Goal: Transaction & Acquisition: Purchase product/service

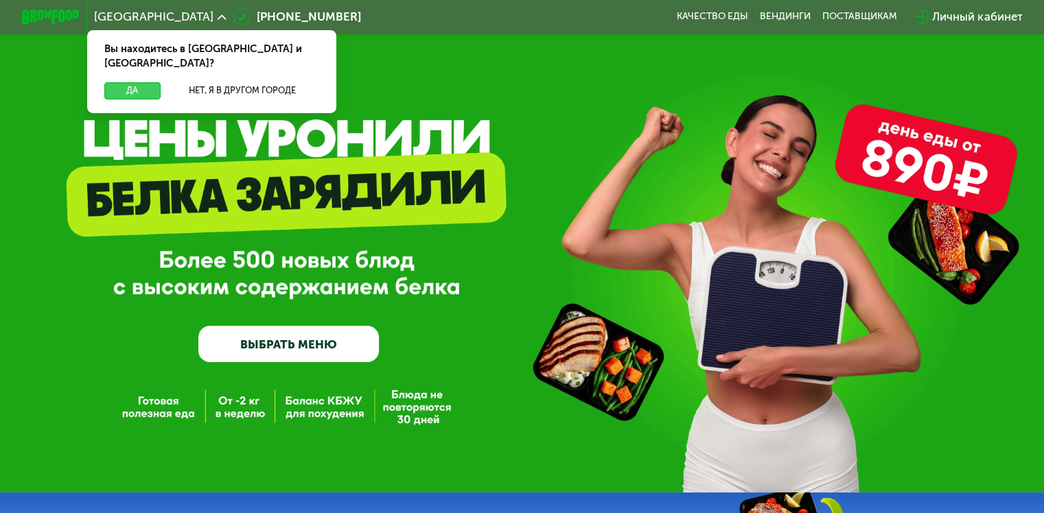
click at [130, 82] on button "Да" at bounding box center [132, 90] width 56 height 17
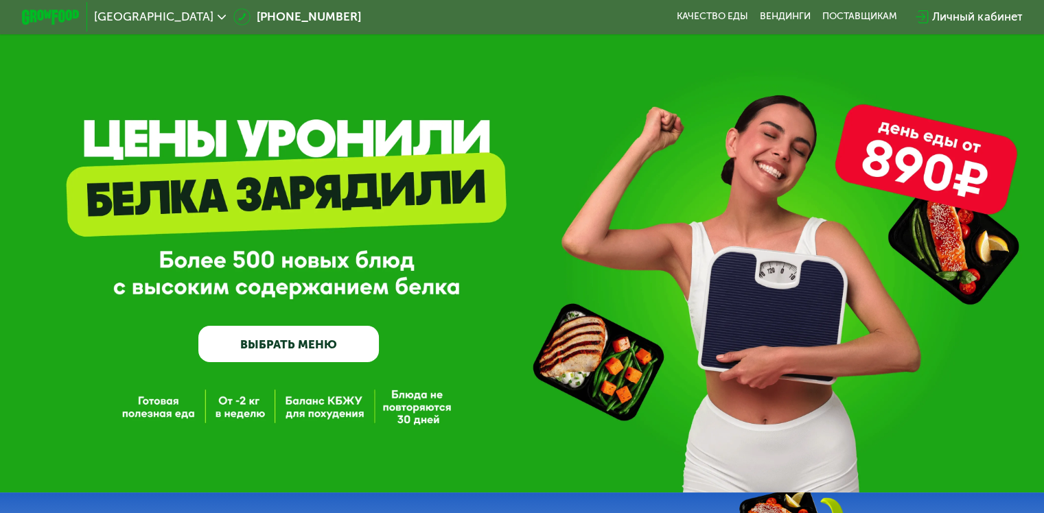
click at [235, 414] on div "GrowFood — доставка правильного питания ВЫБРАТЬ МЕНЮ" at bounding box center [522, 246] width 1044 height 493
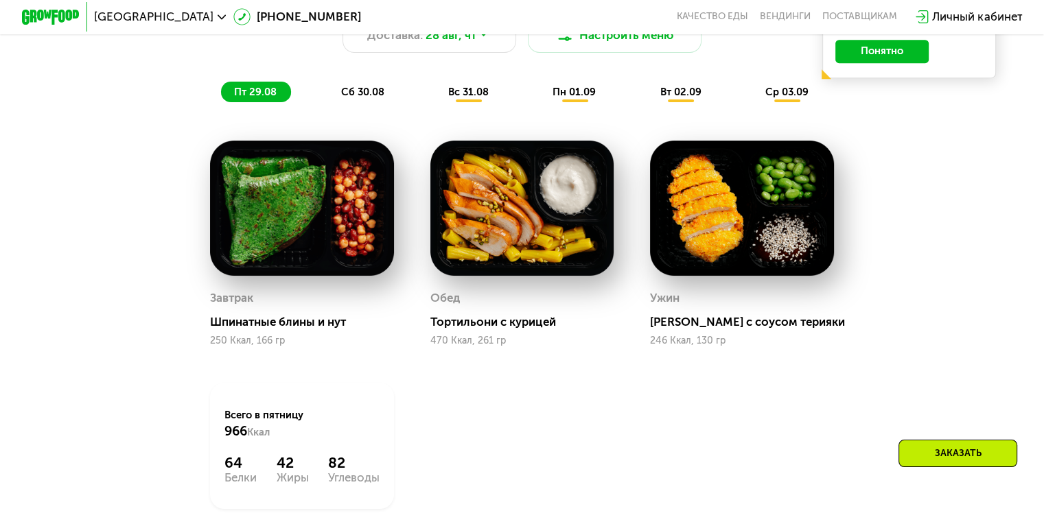
scroll to position [755, 0]
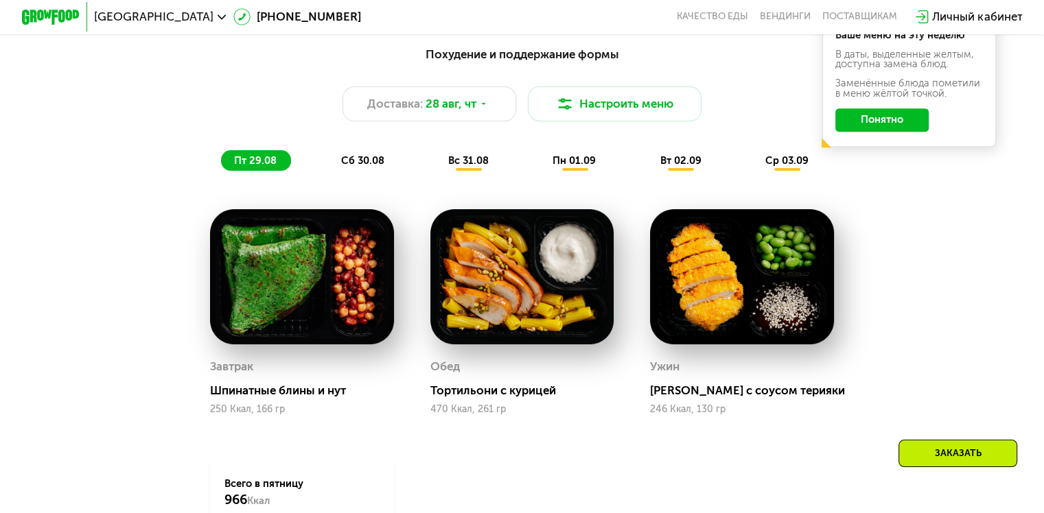
click at [358, 167] on span "сб 30.08" at bounding box center [361, 160] width 43 height 12
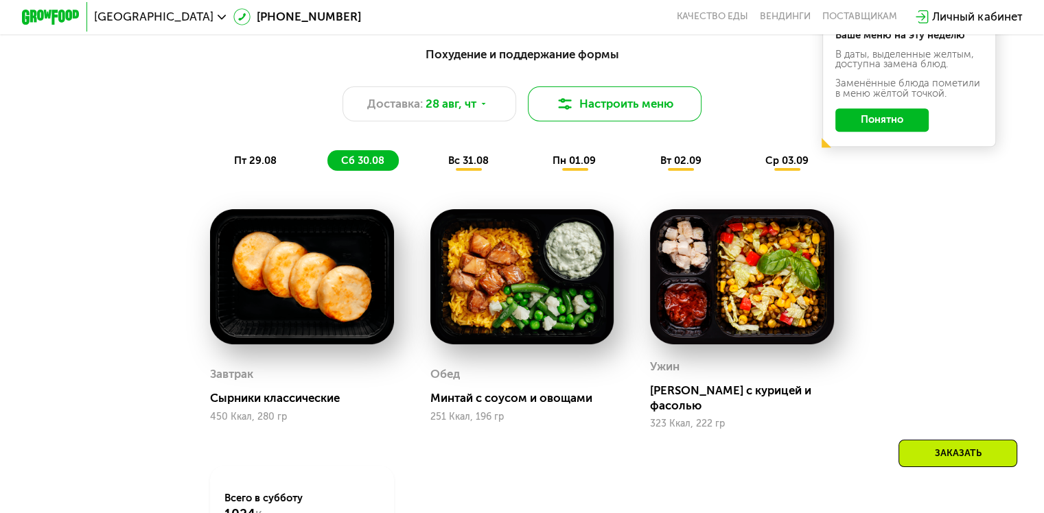
click at [607, 107] on button "Настроить меню" at bounding box center [615, 103] width 174 height 35
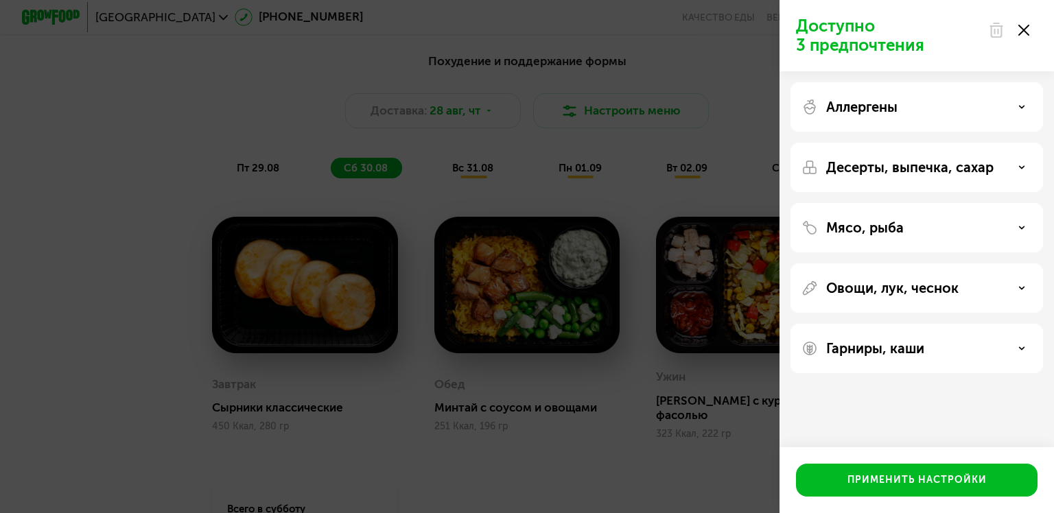
click at [607, 108] on div "Доступно 3 предпочтения Аллергены Десерты, выпечка, сахар Мясо, рыба Овощи, лук…" at bounding box center [527, 256] width 1054 height 513
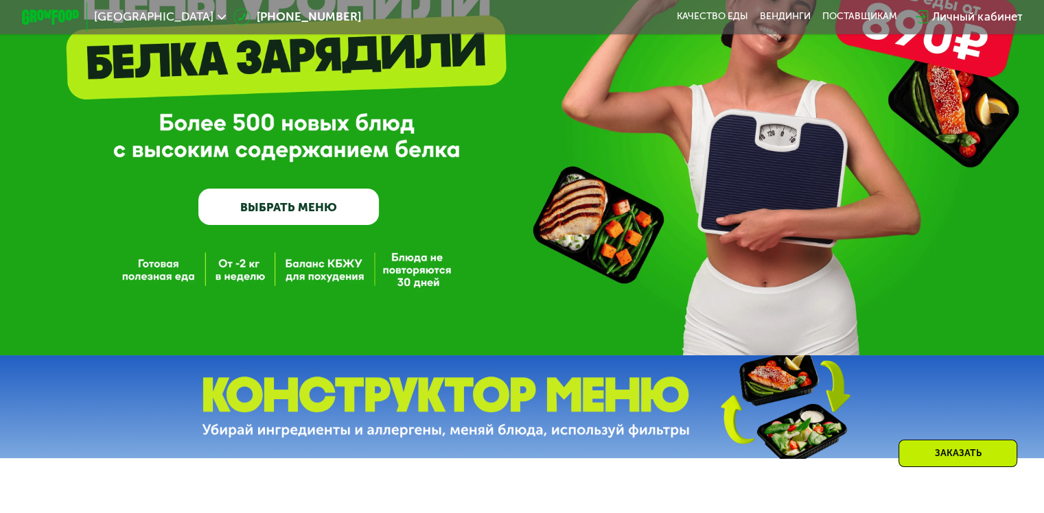
scroll to position [0, 0]
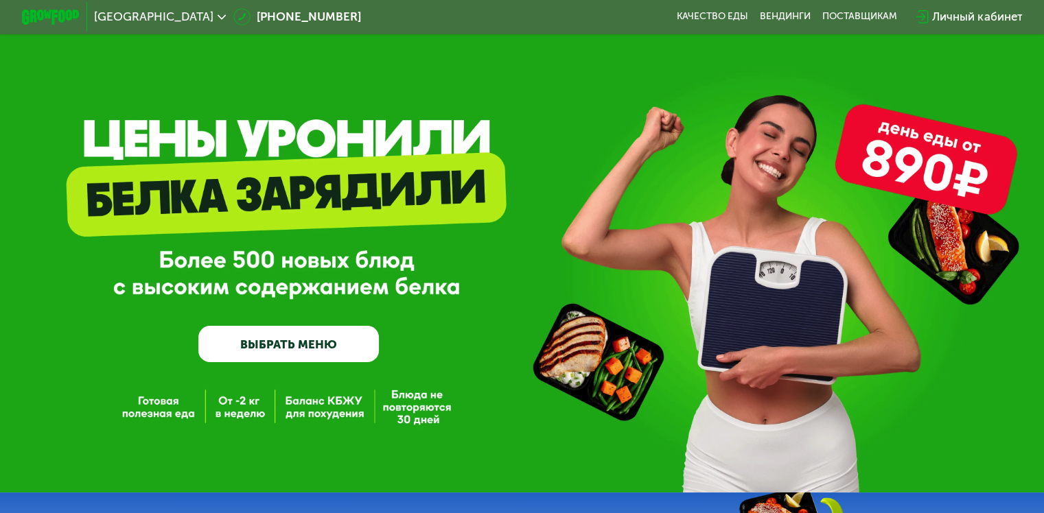
click at [279, 347] on link "ВЫБРАТЬ МЕНЮ" at bounding box center [288, 344] width 180 height 36
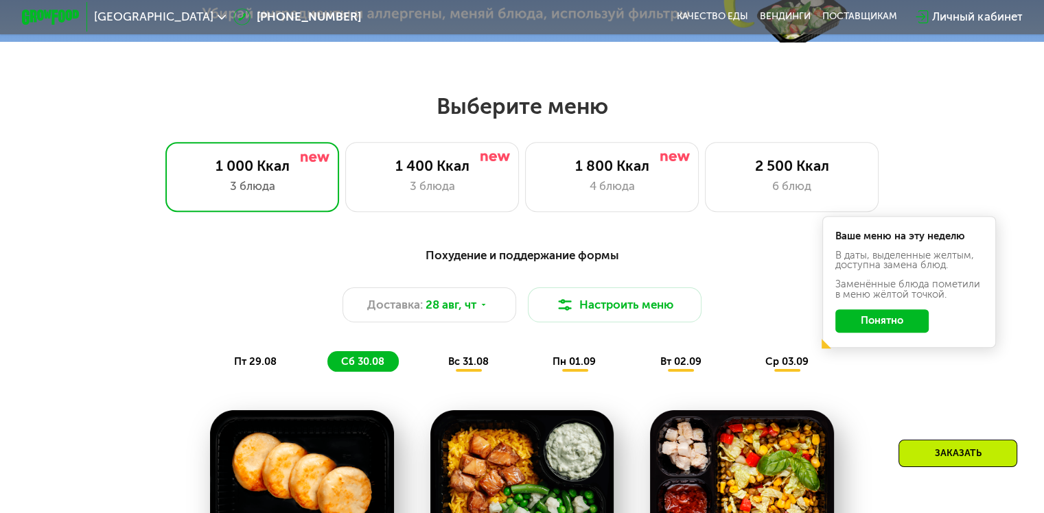
scroll to position [617, 0]
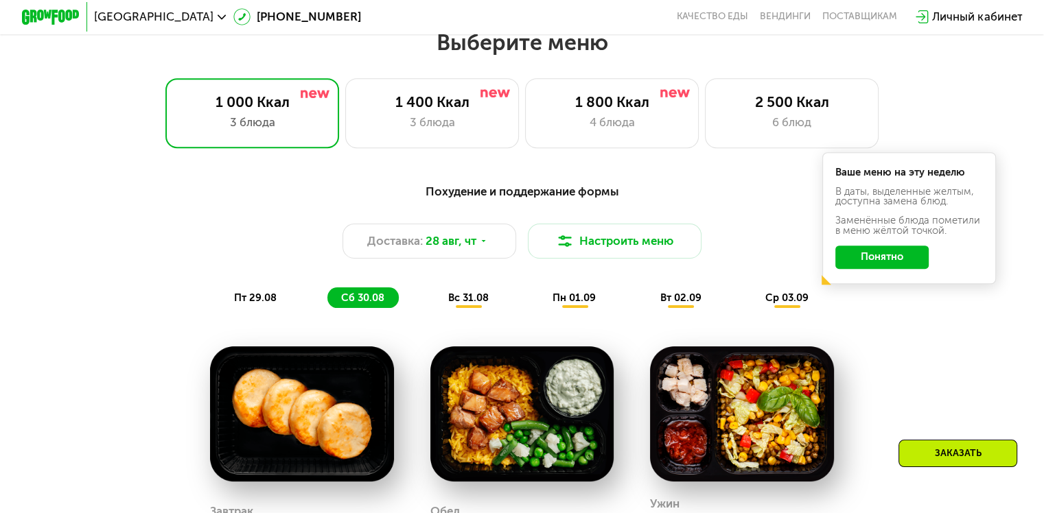
click at [459, 303] on span "вс 31.08" at bounding box center [468, 298] width 40 height 12
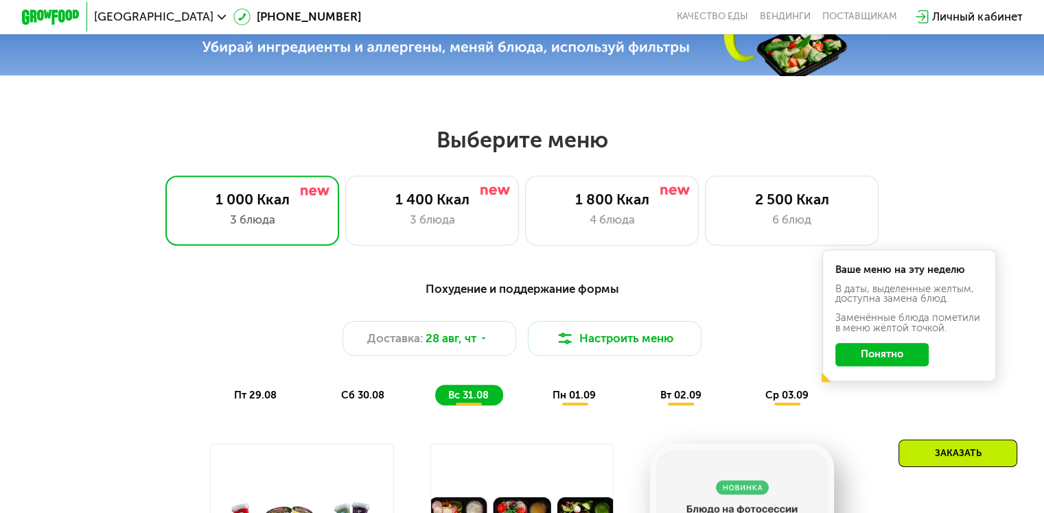
scroll to position [499, 0]
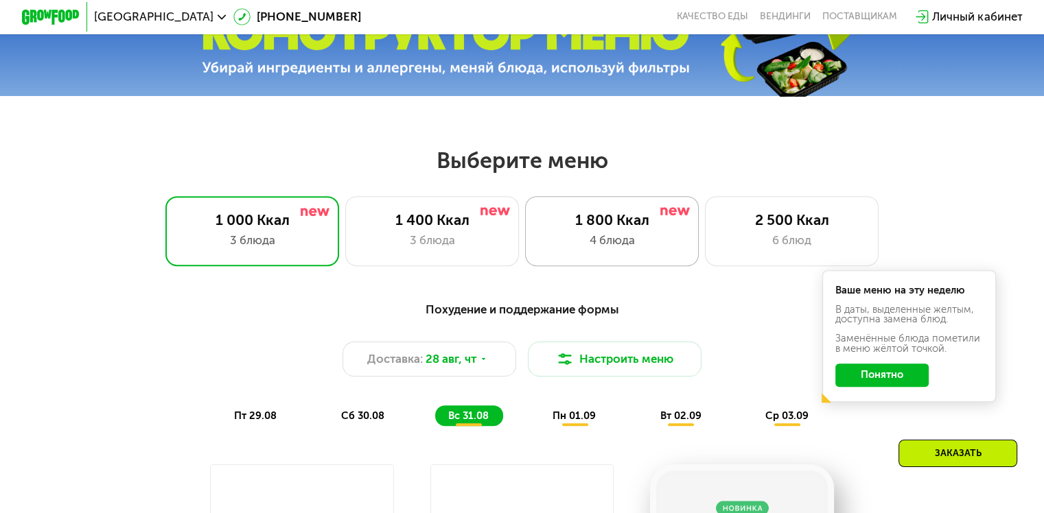
click at [595, 237] on div "4 блюда" at bounding box center [611, 240] width 143 height 17
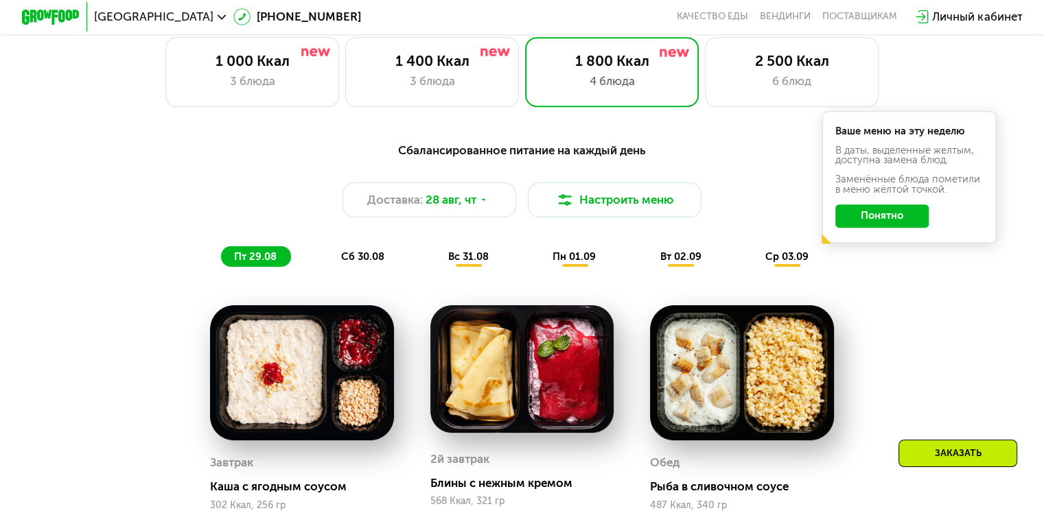
scroll to position [568, 0]
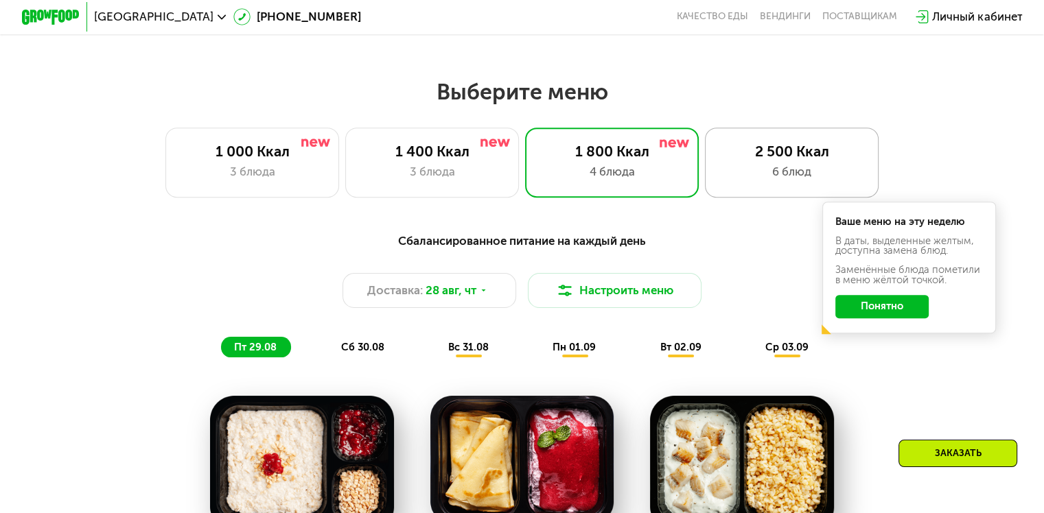
click at [802, 160] on div "2 500 Ккал" at bounding box center [791, 151] width 143 height 17
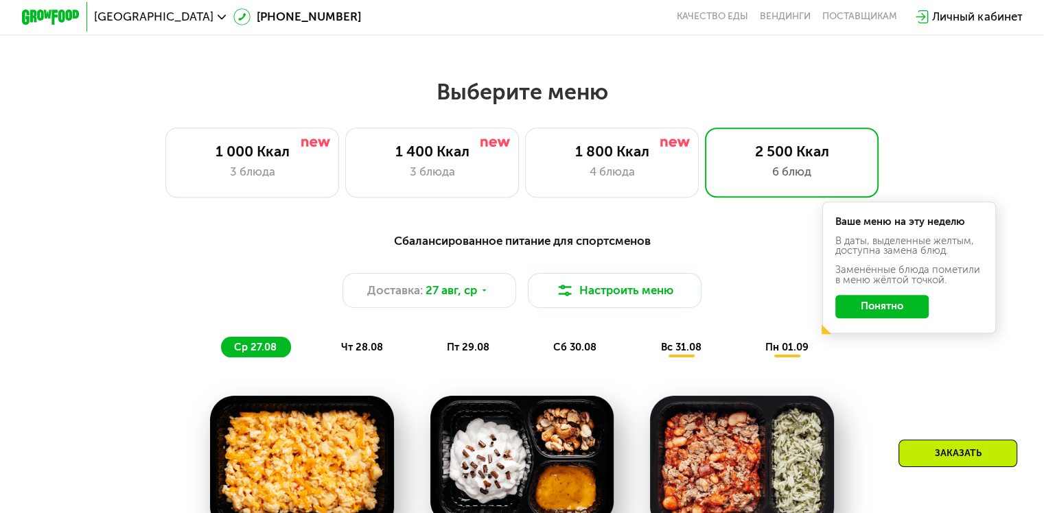
scroll to position [499, 0]
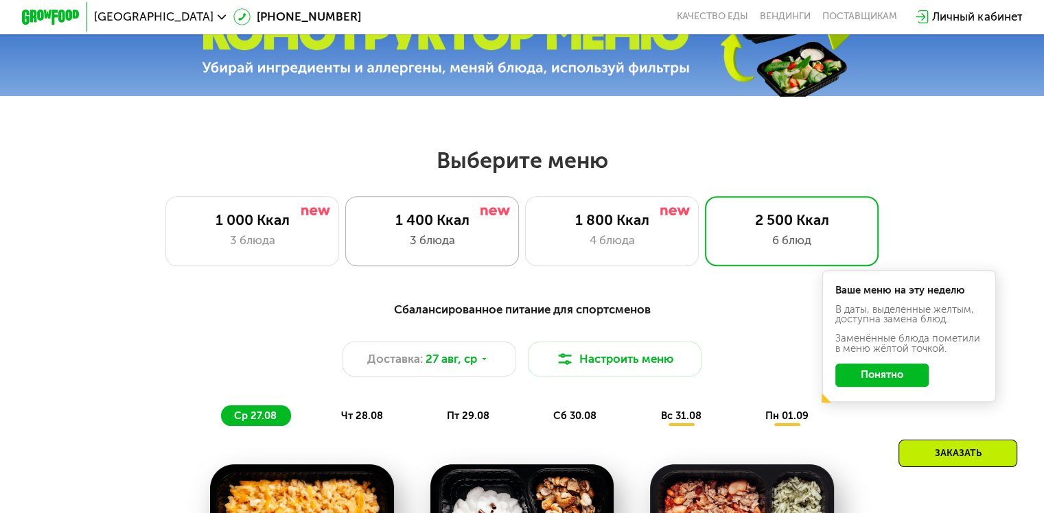
click at [427, 237] on div "3 блюда" at bounding box center [431, 240] width 143 height 17
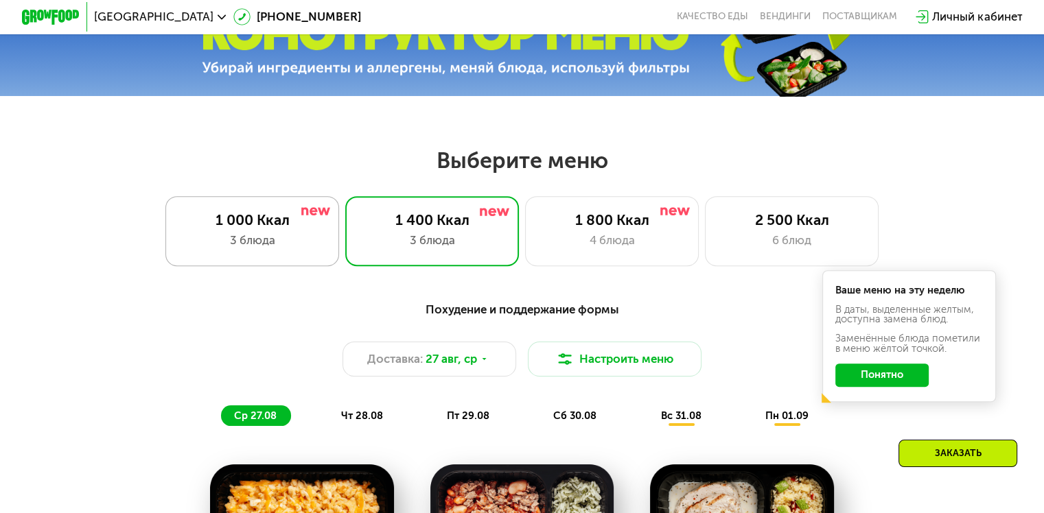
click at [275, 228] on div "1 000 Ккал" at bounding box center [251, 219] width 143 height 17
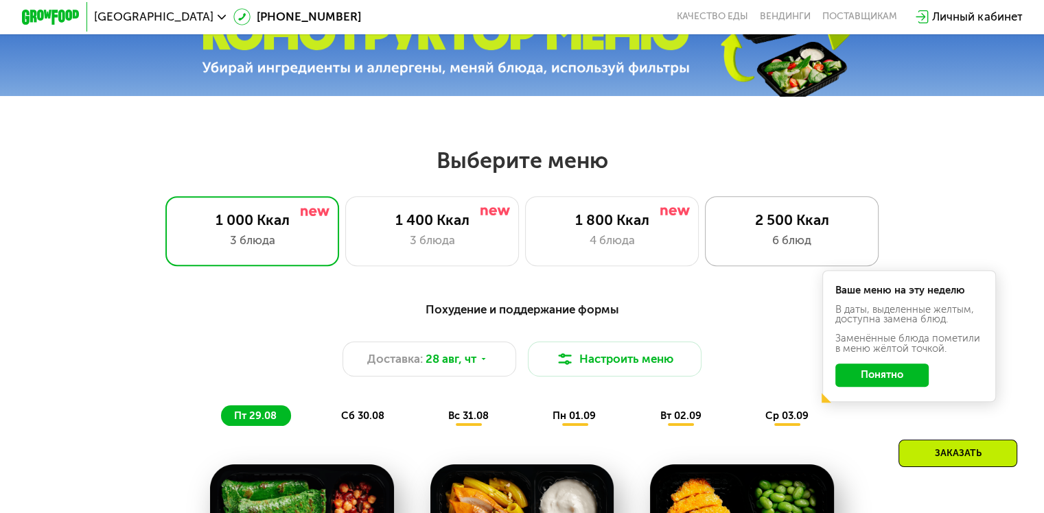
click at [782, 228] on div "2 500 Ккал" at bounding box center [791, 219] width 143 height 17
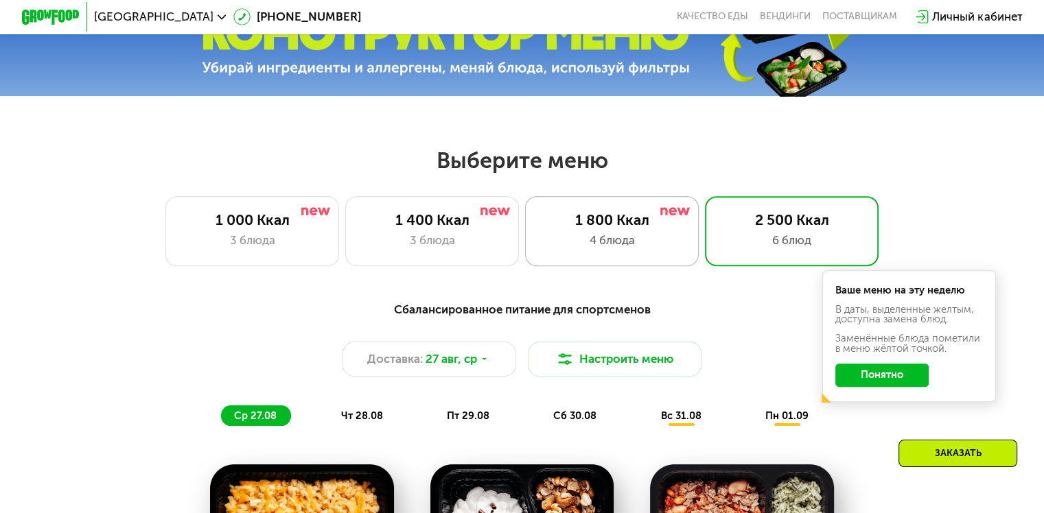
click at [623, 228] on div "1 800 Ккал" at bounding box center [611, 219] width 143 height 17
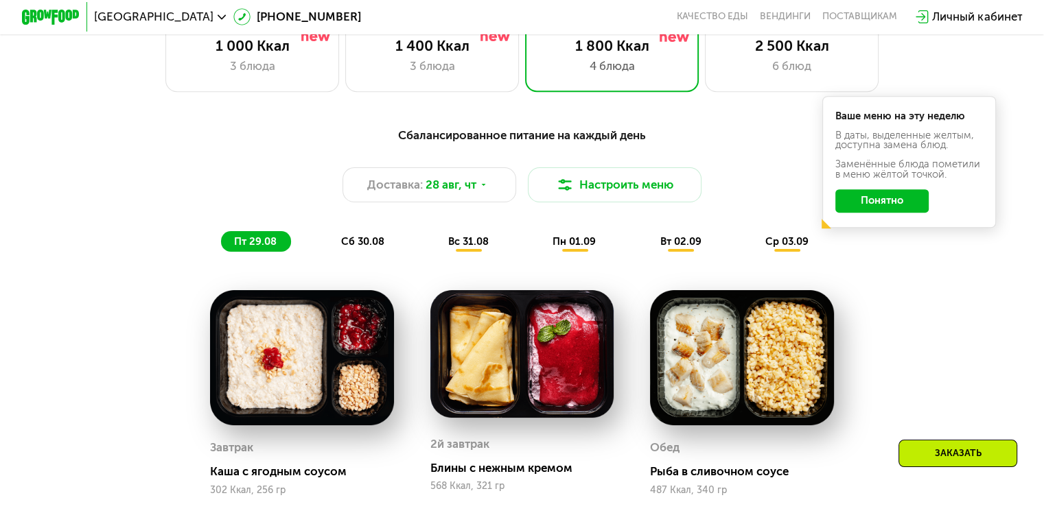
scroll to position [705, 0]
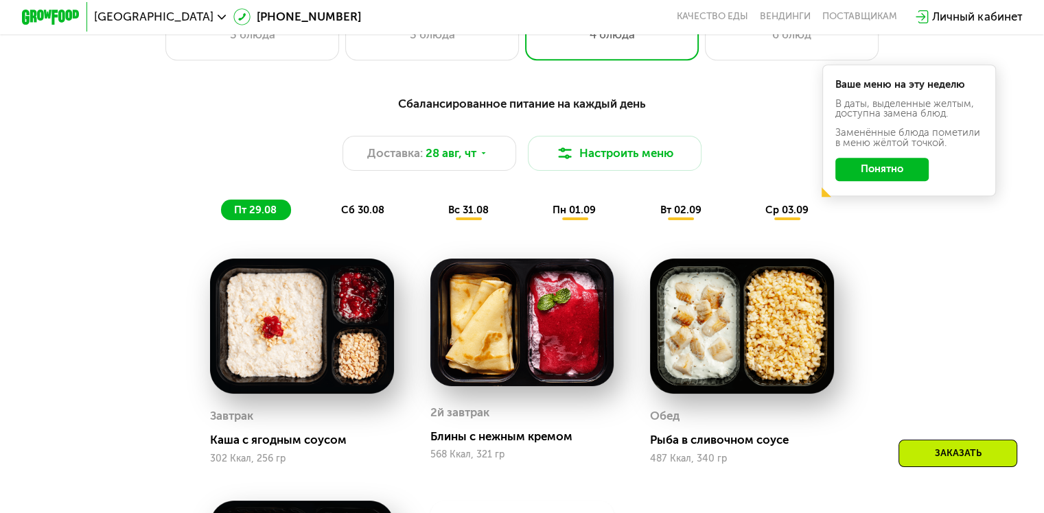
click at [353, 216] on span "сб 30.08" at bounding box center [361, 210] width 43 height 12
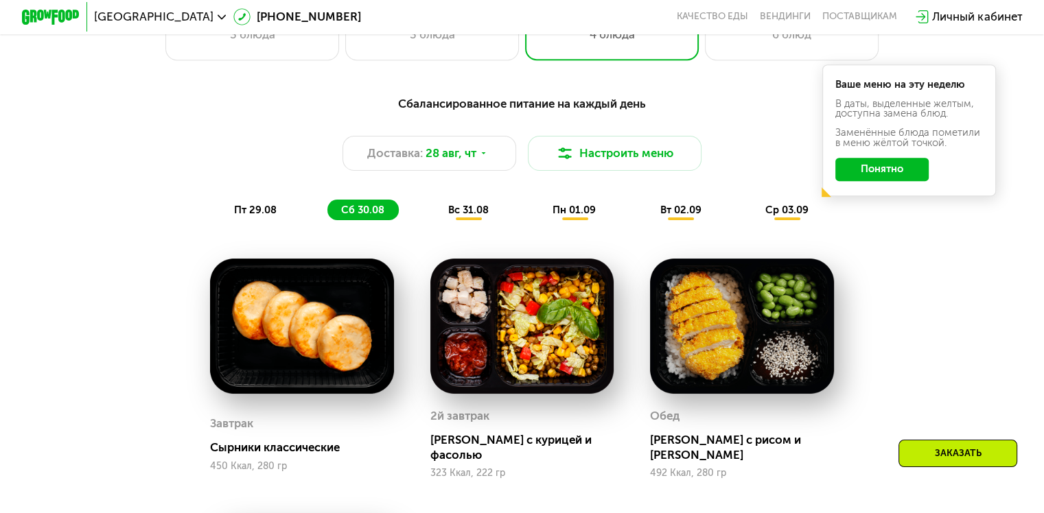
click at [257, 214] on span "пт 29.08" at bounding box center [255, 210] width 43 height 12
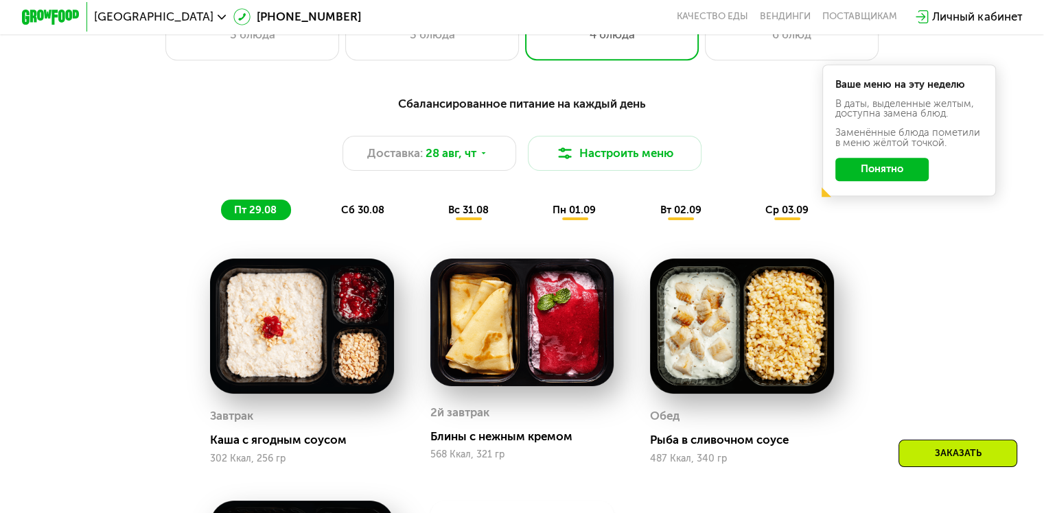
click at [477, 214] on span "вс 31.08" at bounding box center [468, 210] width 40 height 12
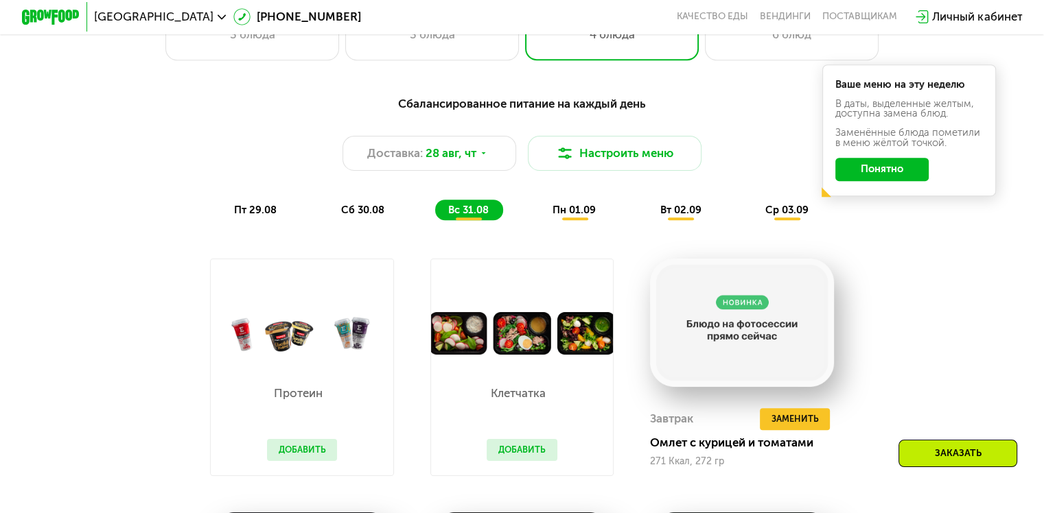
click at [573, 216] on span "пн 01.09" at bounding box center [573, 210] width 43 height 12
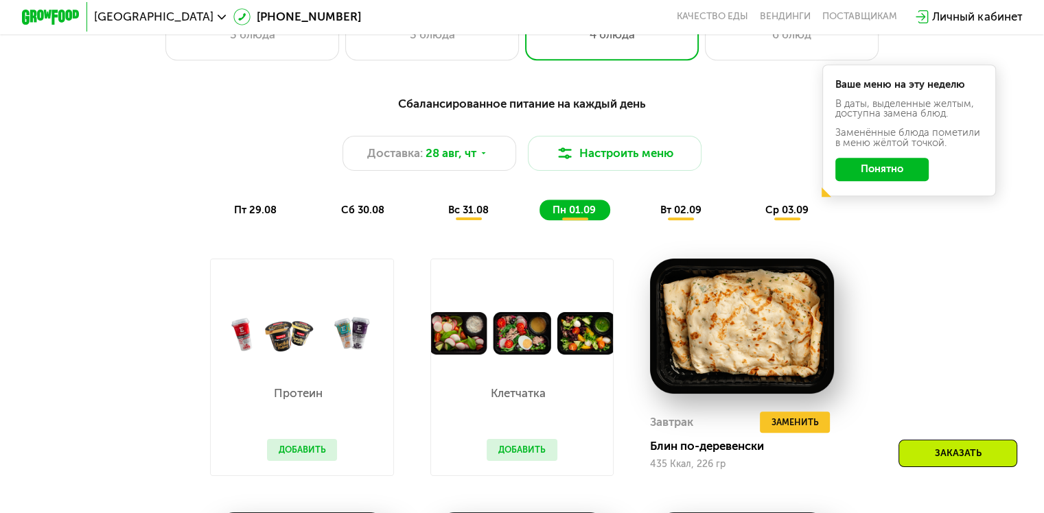
click at [752, 220] on div "вт 02.09" at bounding box center [787, 210] width 71 height 21
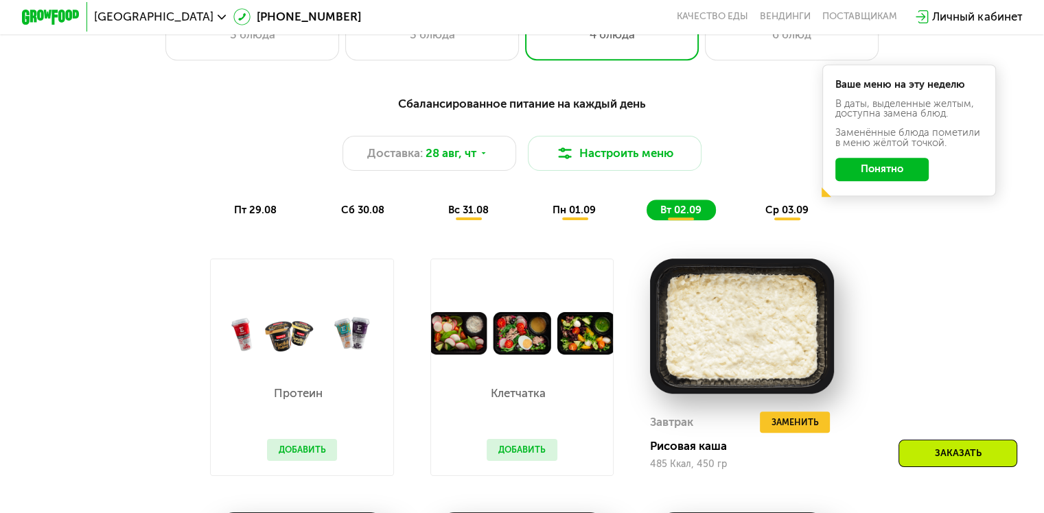
click at [777, 216] on span "ср 03.09" at bounding box center [786, 210] width 43 height 12
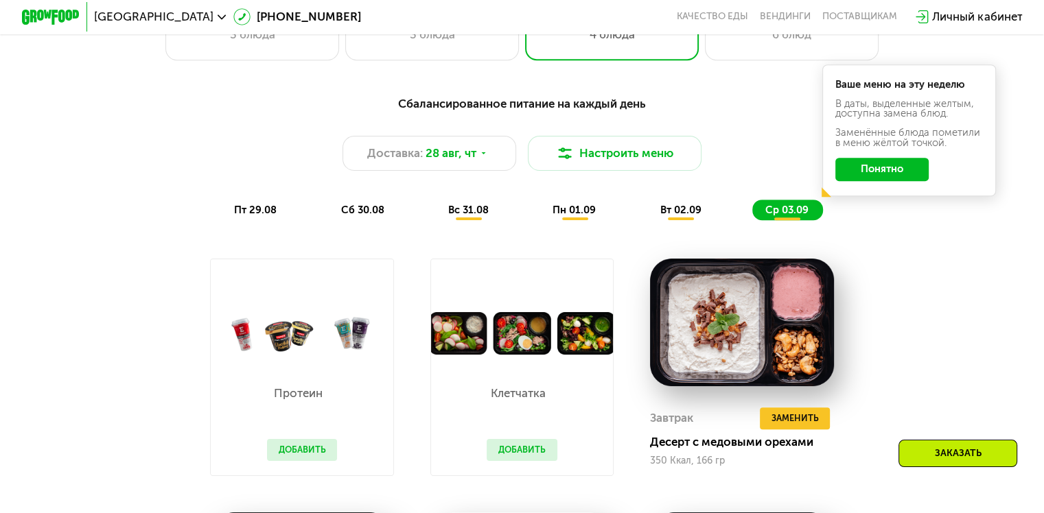
click at [355, 216] on span "сб 30.08" at bounding box center [361, 210] width 43 height 12
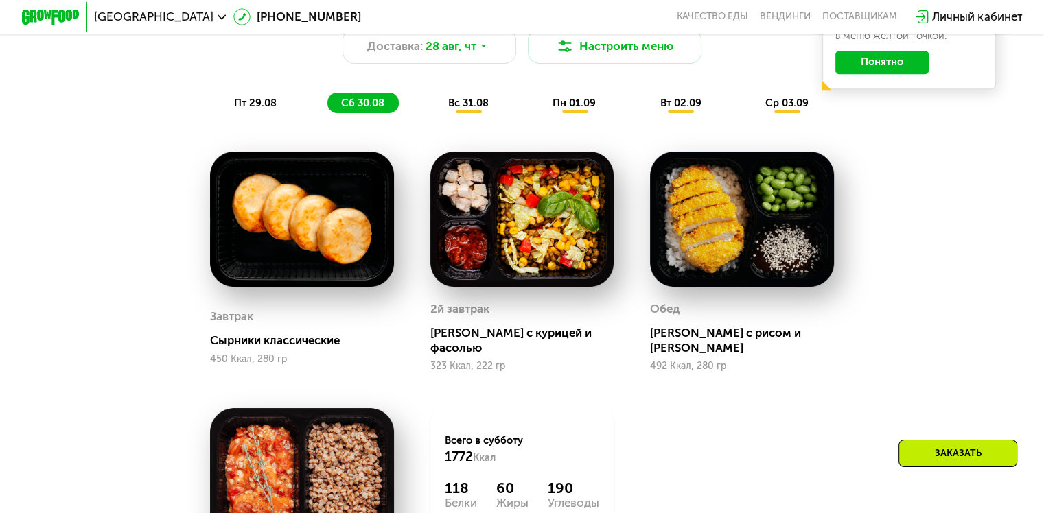
scroll to position [843, 0]
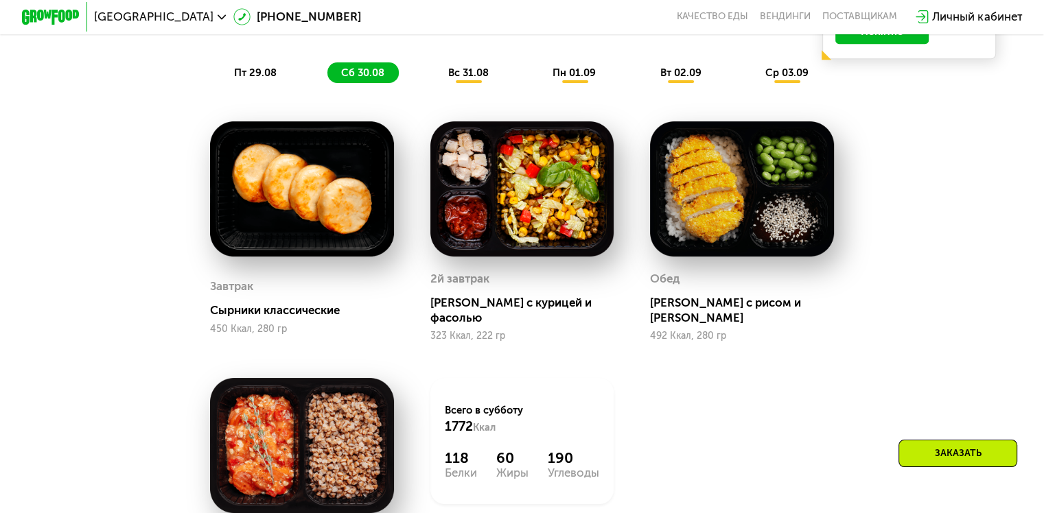
click at [457, 79] on span "вс 31.08" at bounding box center [468, 73] width 40 height 12
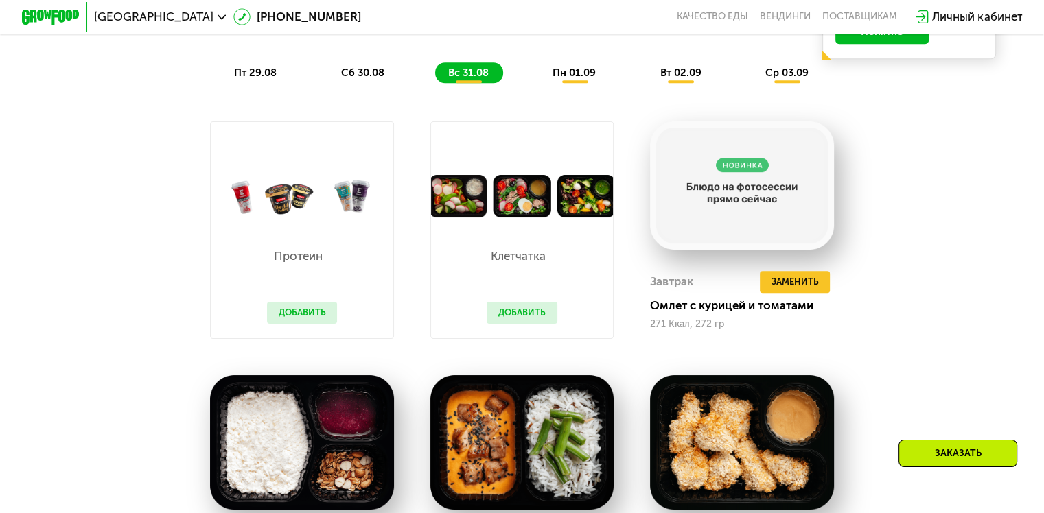
click at [356, 79] on span "сб 30.08" at bounding box center [361, 73] width 43 height 12
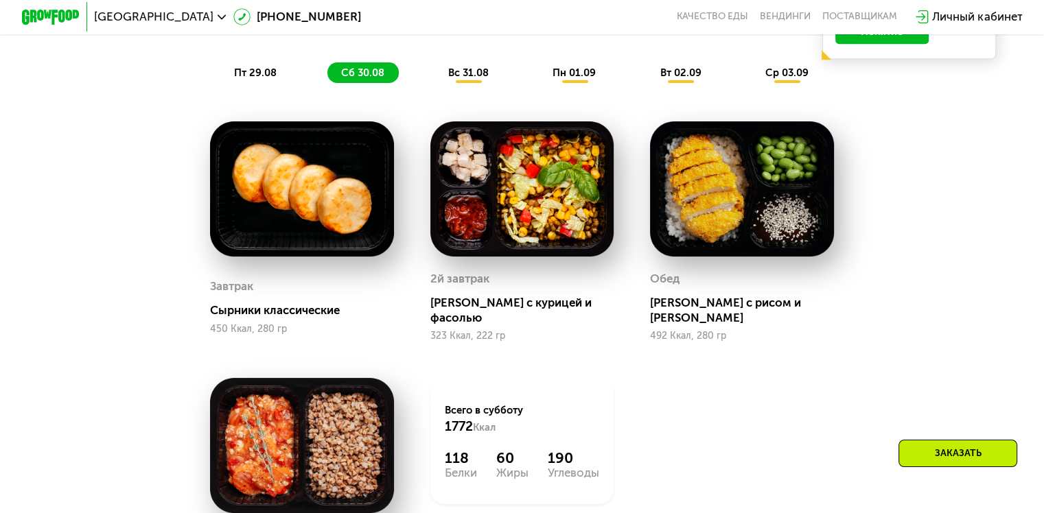
click at [539, 72] on div "вс 31.08" at bounding box center [574, 72] width 71 height 21
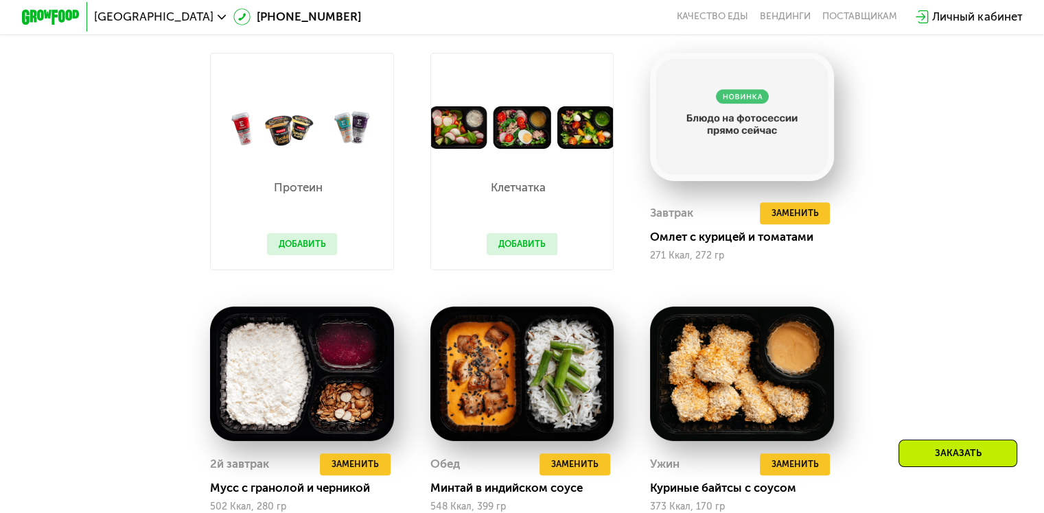
scroll to position [774, 0]
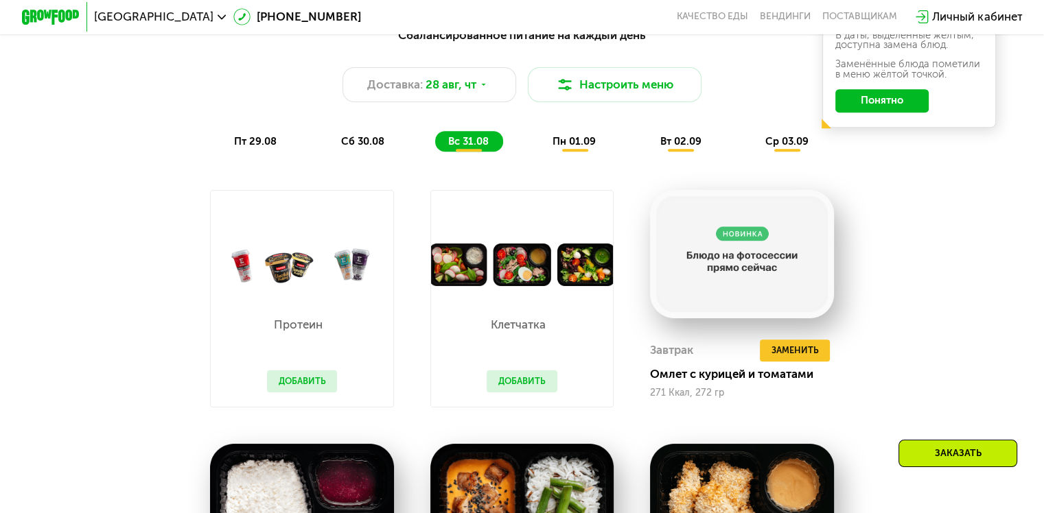
click at [354, 148] on span "сб 30.08" at bounding box center [361, 141] width 43 height 12
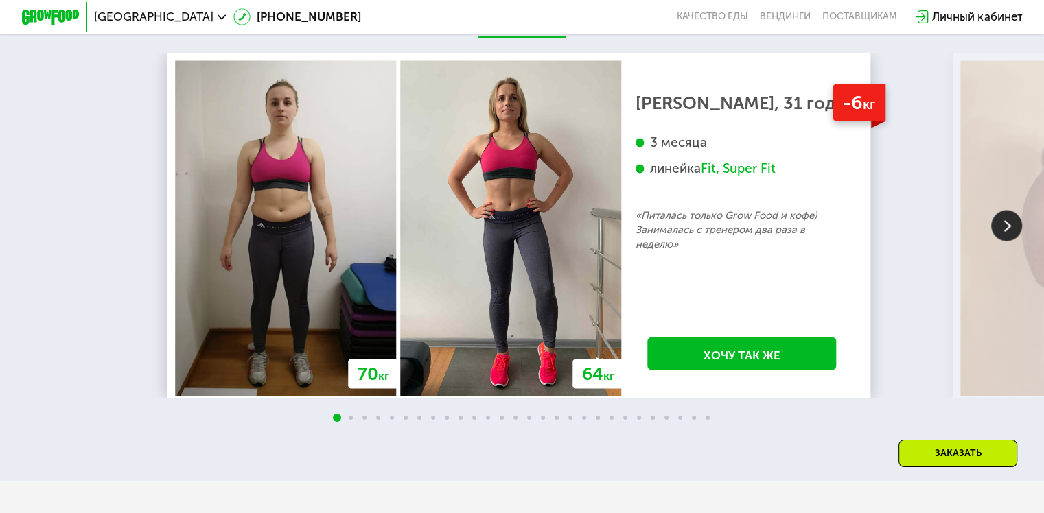
scroll to position [2489, 0]
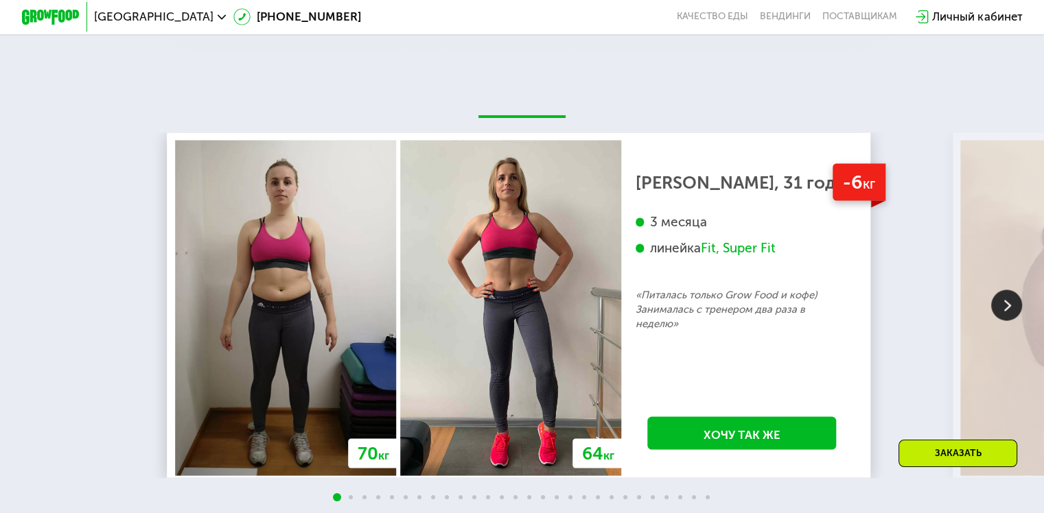
click at [1010, 301] on img at bounding box center [1006, 305] width 31 height 31
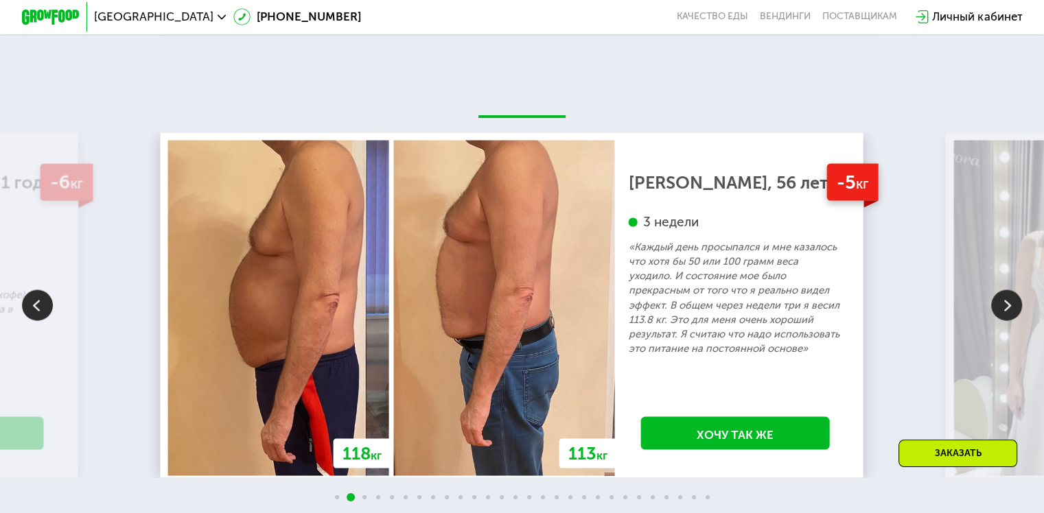
click at [1010, 301] on img at bounding box center [1006, 305] width 31 height 31
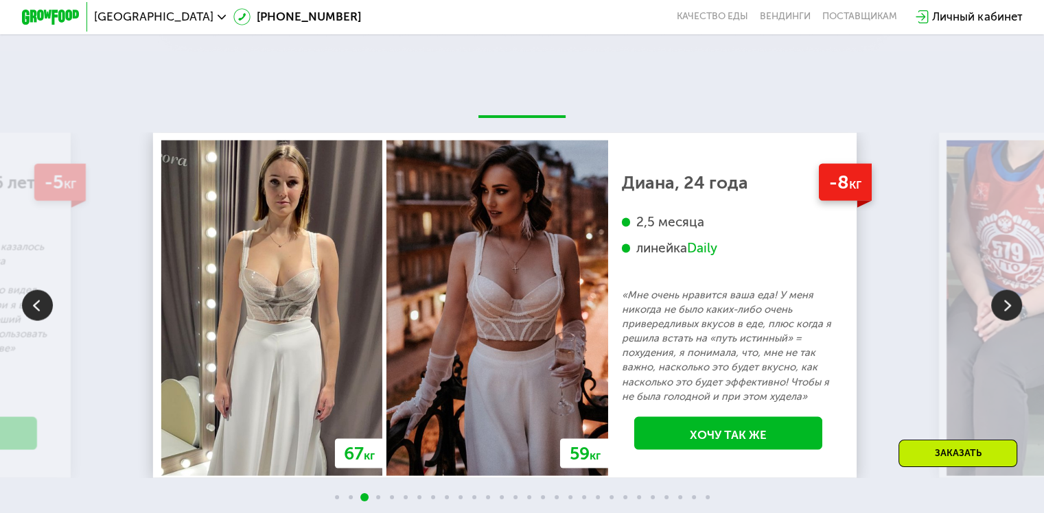
click at [1011, 301] on img at bounding box center [1006, 305] width 31 height 31
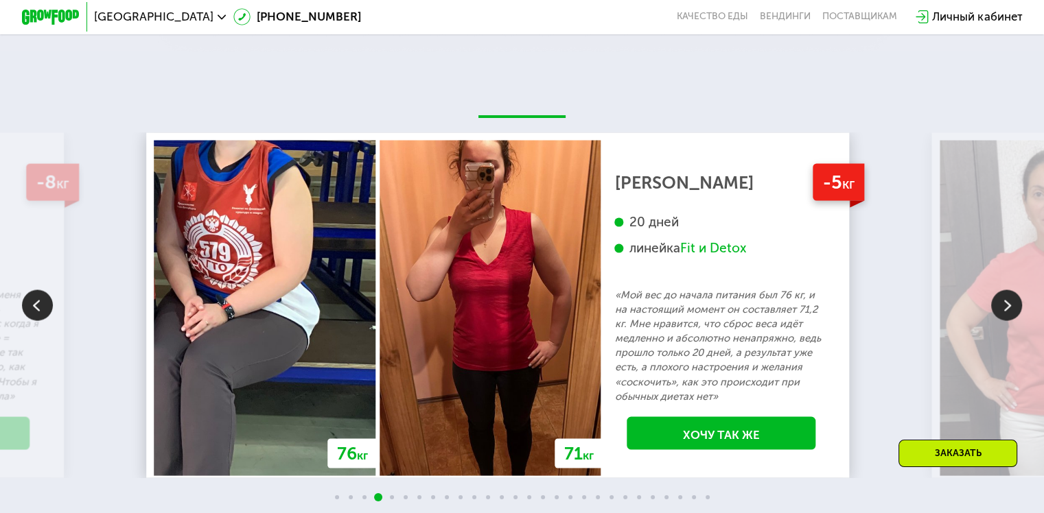
click at [1011, 301] on img at bounding box center [1006, 305] width 31 height 31
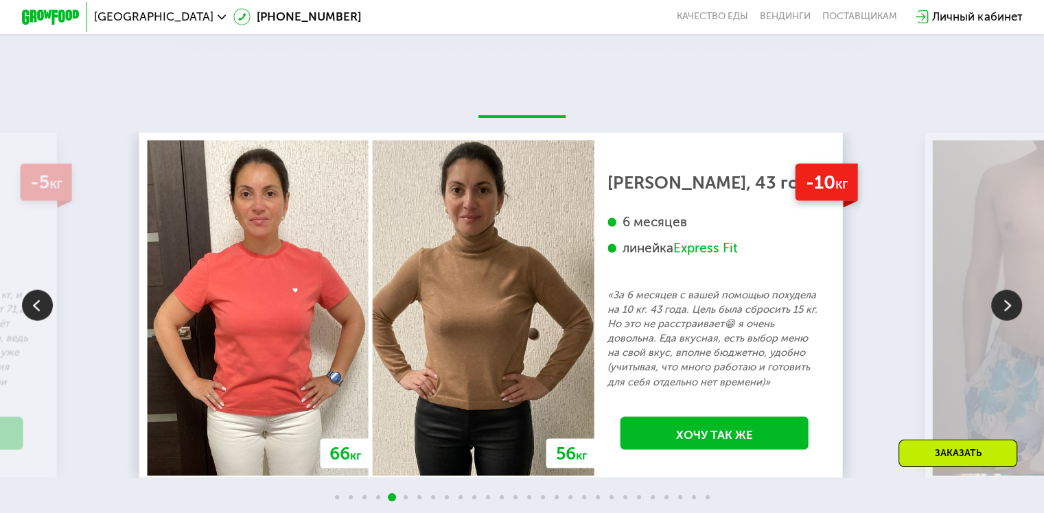
click at [1011, 301] on img at bounding box center [1006, 305] width 31 height 31
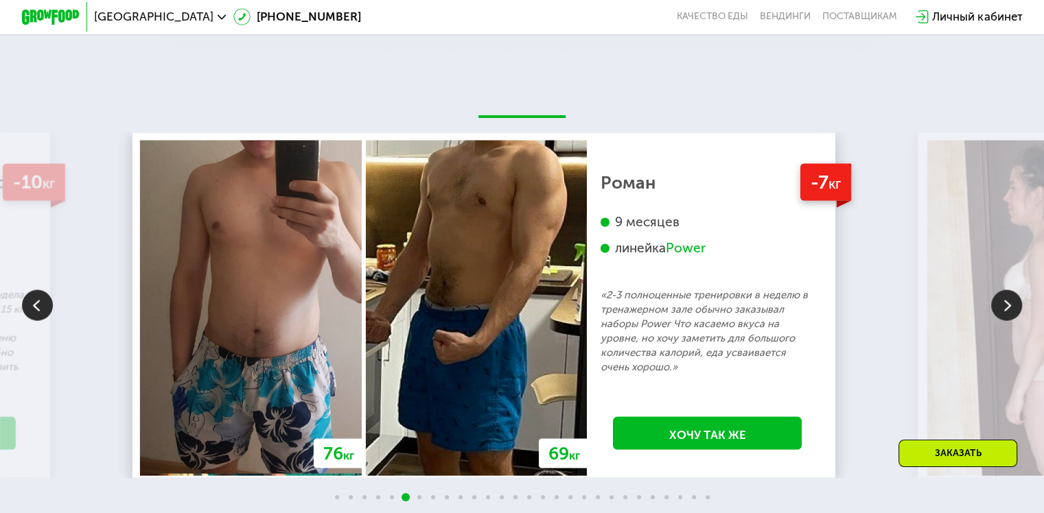
click at [1011, 301] on img at bounding box center [1006, 305] width 31 height 31
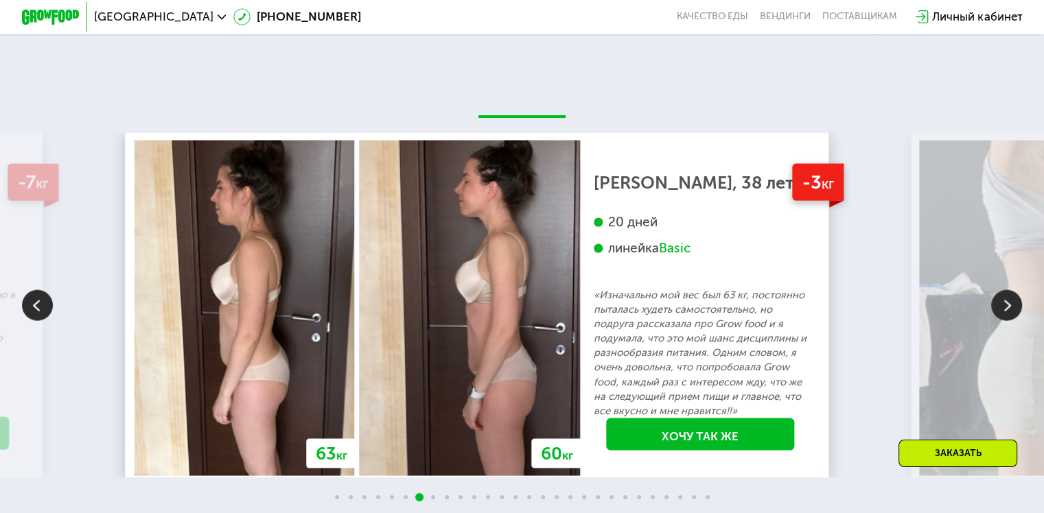
click at [1011, 301] on img at bounding box center [1006, 305] width 31 height 31
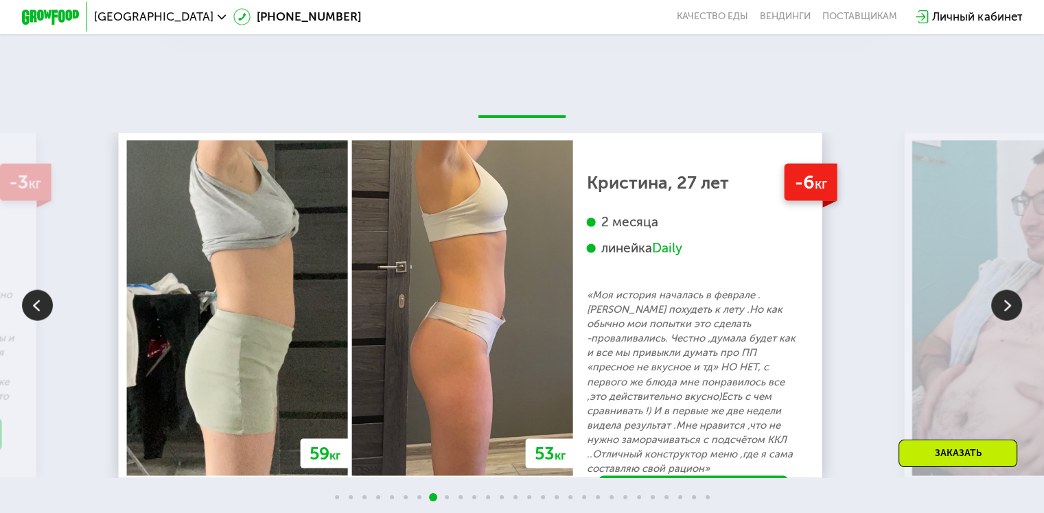
click at [1011, 301] on img at bounding box center [1006, 305] width 31 height 31
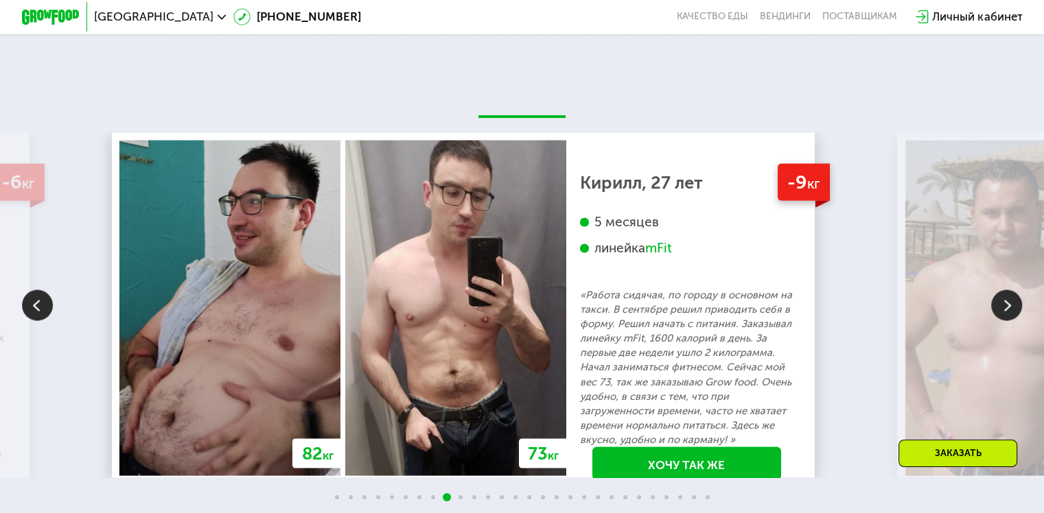
click at [1011, 301] on img at bounding box center [1006, 305] width 31 height 31
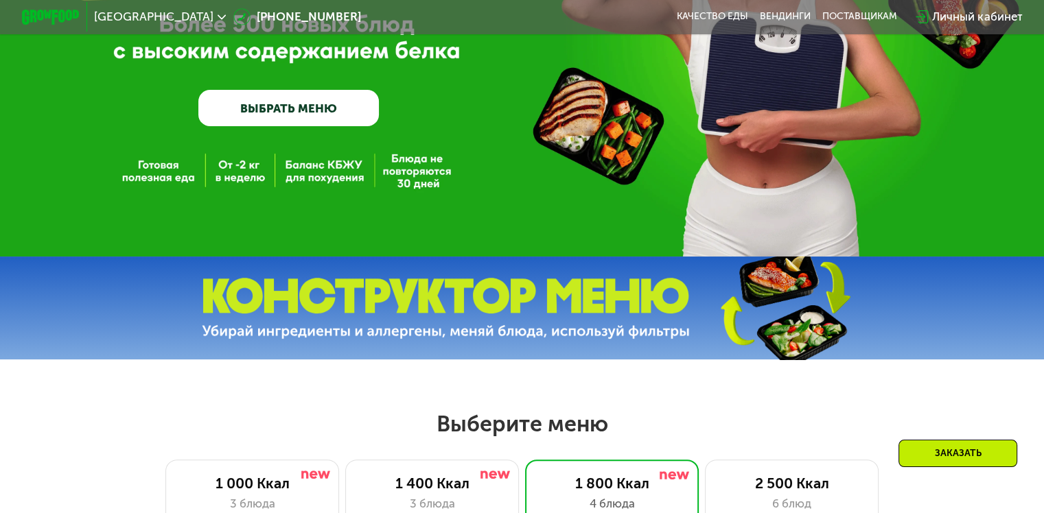
scroll to position [225, 0]
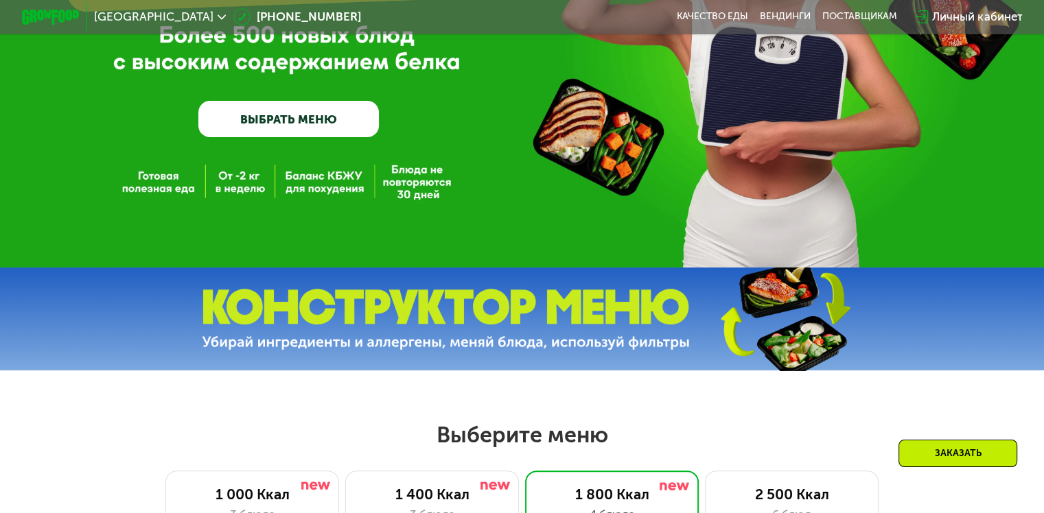
click at [296, 121] on link "ВЫБРАТЬ МЕНЮ" at bounding box center [288, 119] width 180 height 36
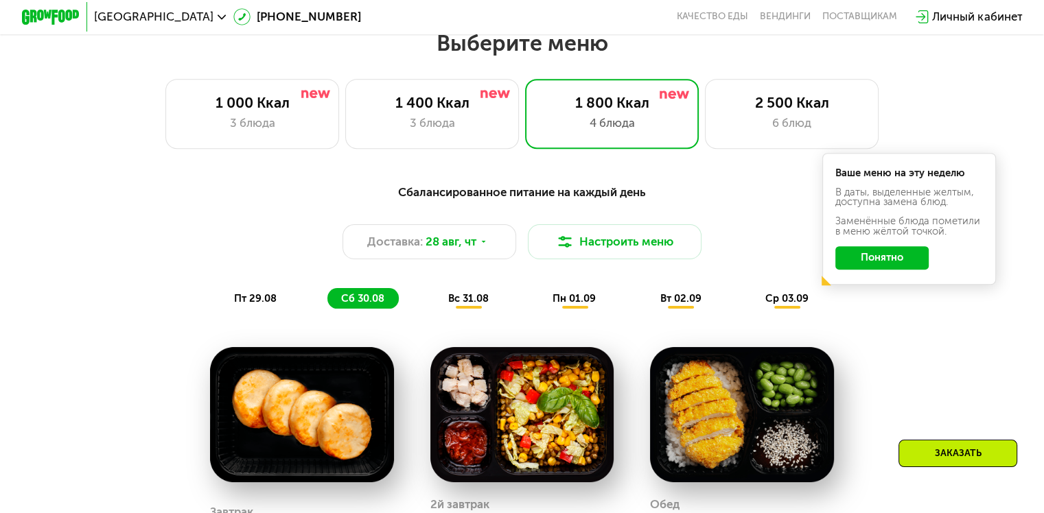
scroll to position [617, 0]
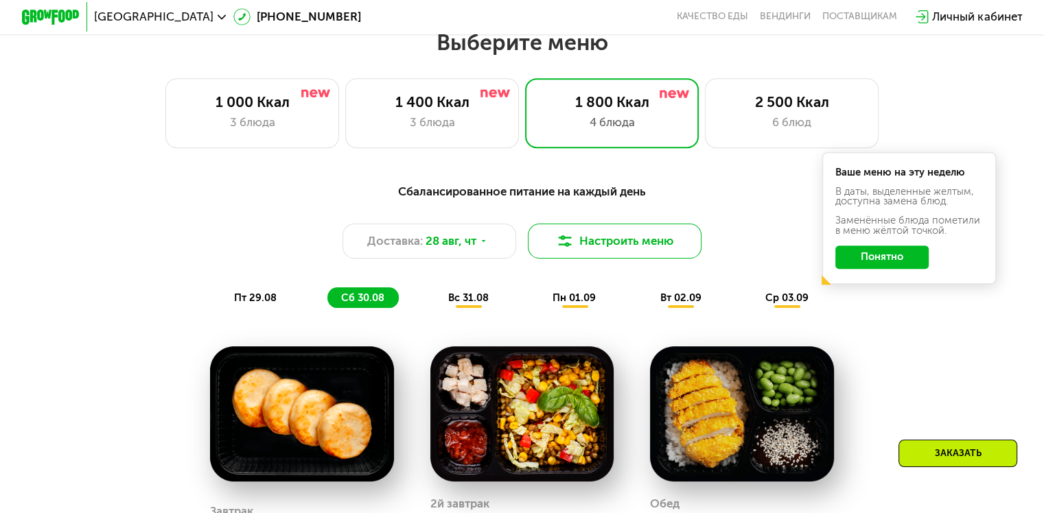
click at [648, 245] on button "Настроить меню" at bounding box center [615, 241] width 174 height 35
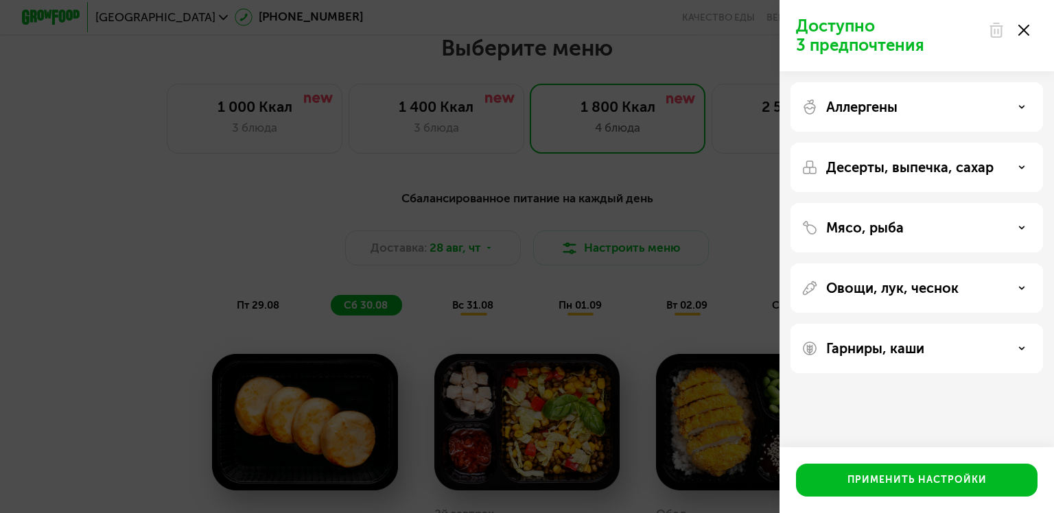
click at [1024, 105] on icon at bounding box center [1021, 107] width 7 height 7
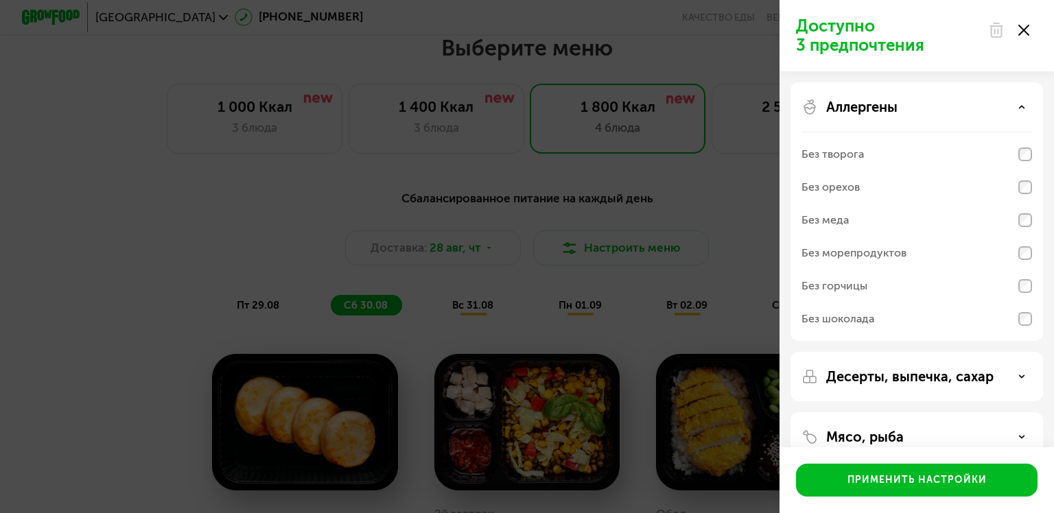
click at [1024, 105] on icon at bounding box center [1021, 107] width 7 height 7
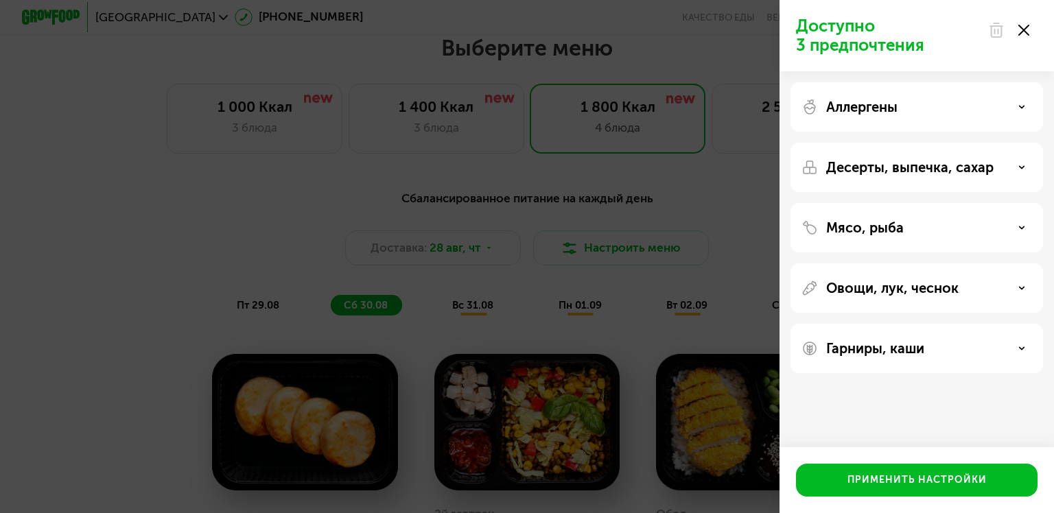
click at [1022, 167] on use at bounding box center [1022, 167] width 5 height 2
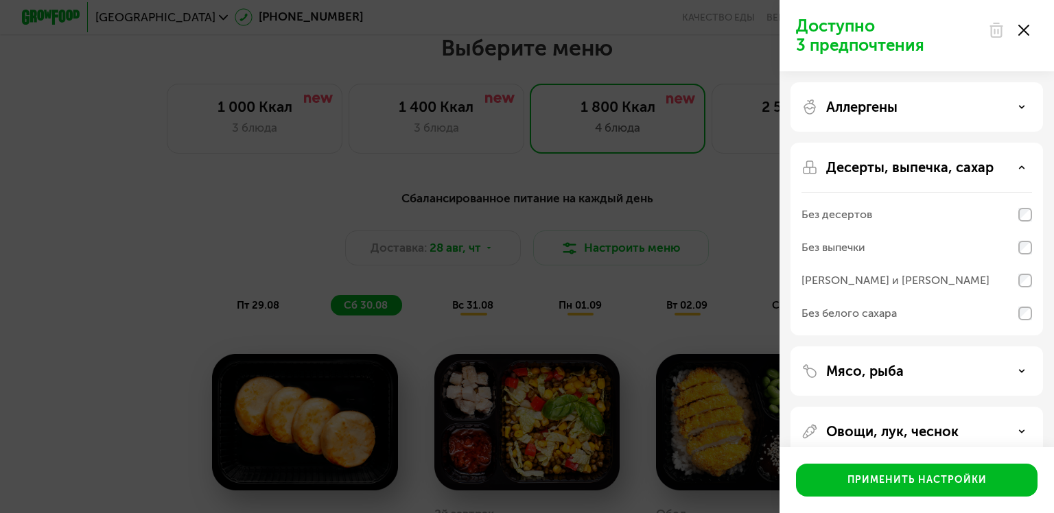
click at [1021, 167] on use at bounding box center [1022, 167] width 5 height 2
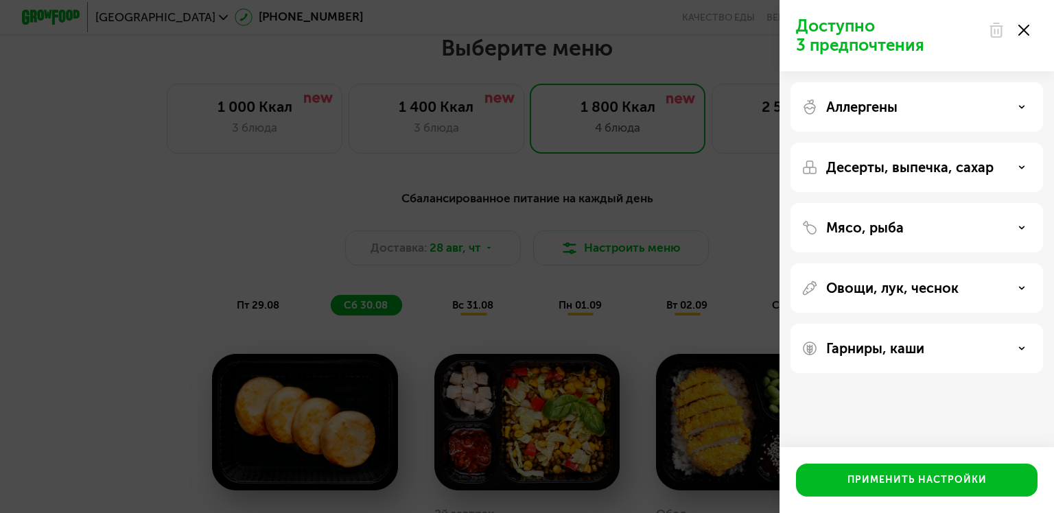
click at [1021, 225] on icon at bounding box center [1021, 227] width 7 height 7
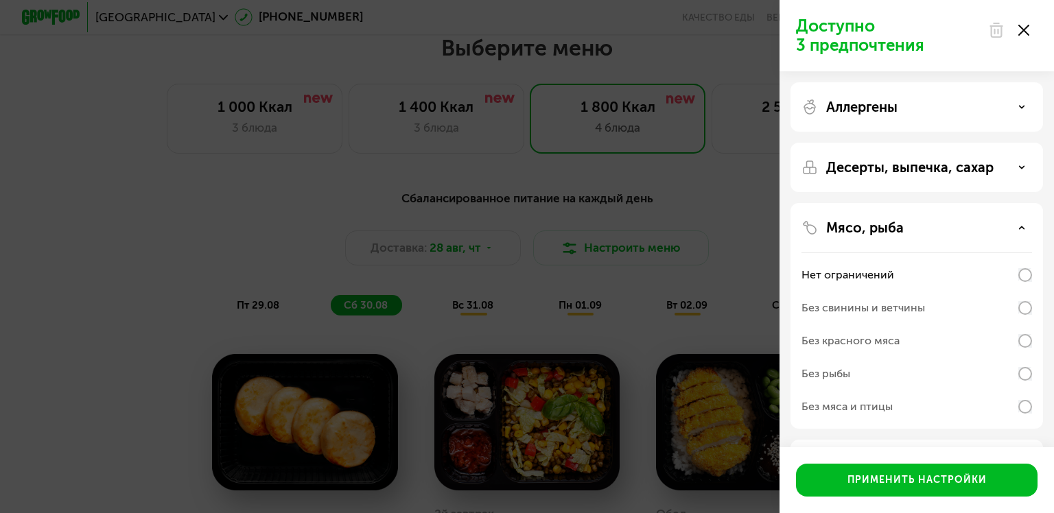
click at [1021, 225] on icon at bounding box center [1021, 227] width 7 height 7
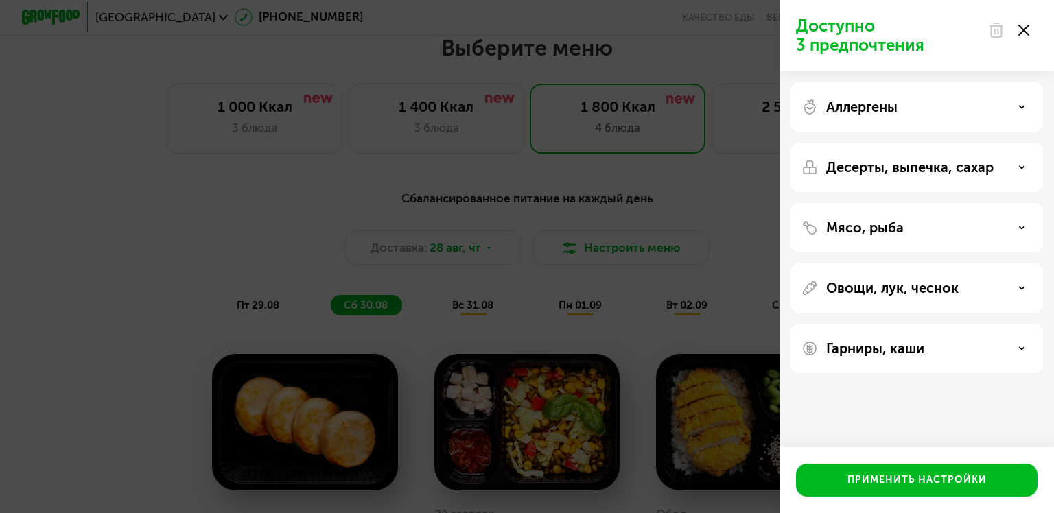
click at [1023, 288] on use at bounding box center [1022, 288] width 5 height 2
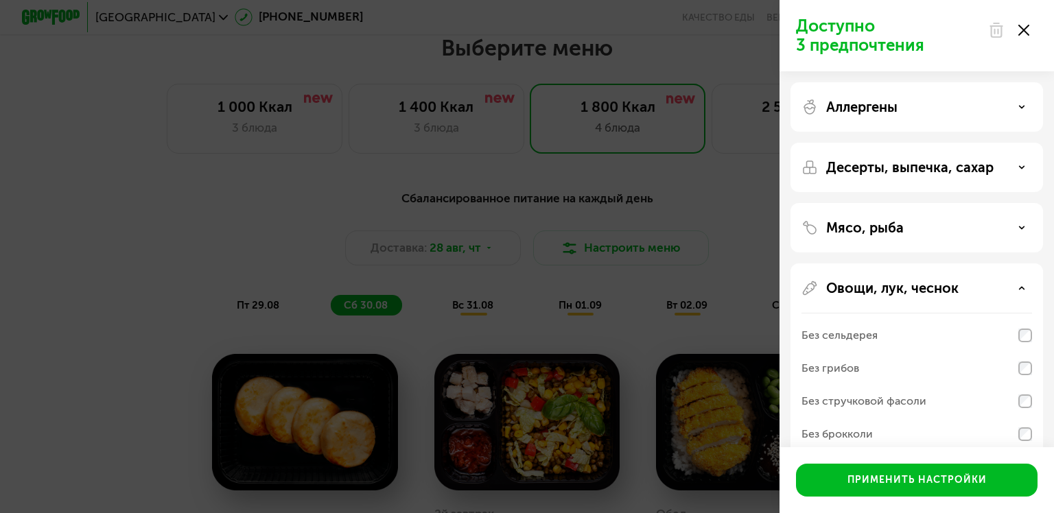
click at [1023, 288] on use at bounding box center [1022, 288] width 5 height 2
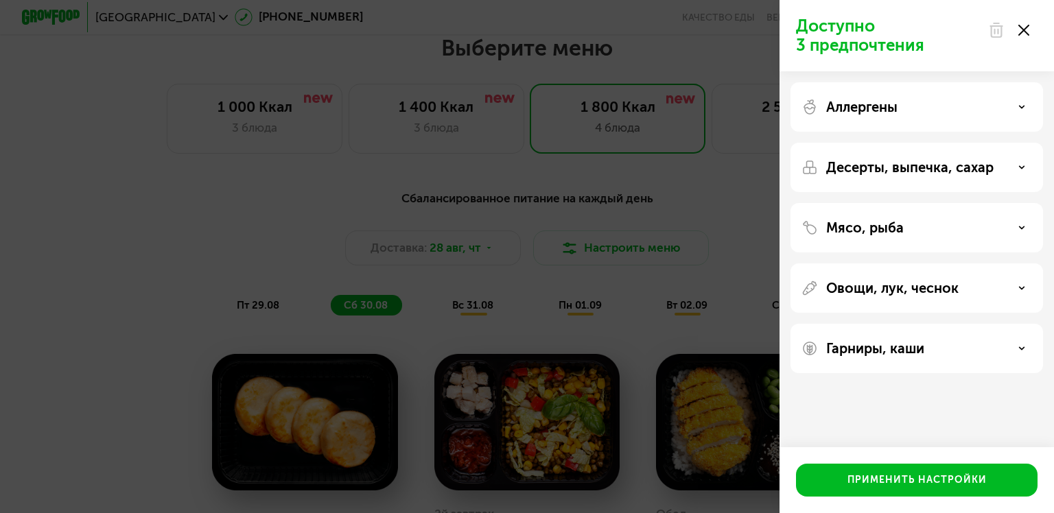
click at [1018, 348] on icon at bounding box center [1021, 348] width 7 height 7
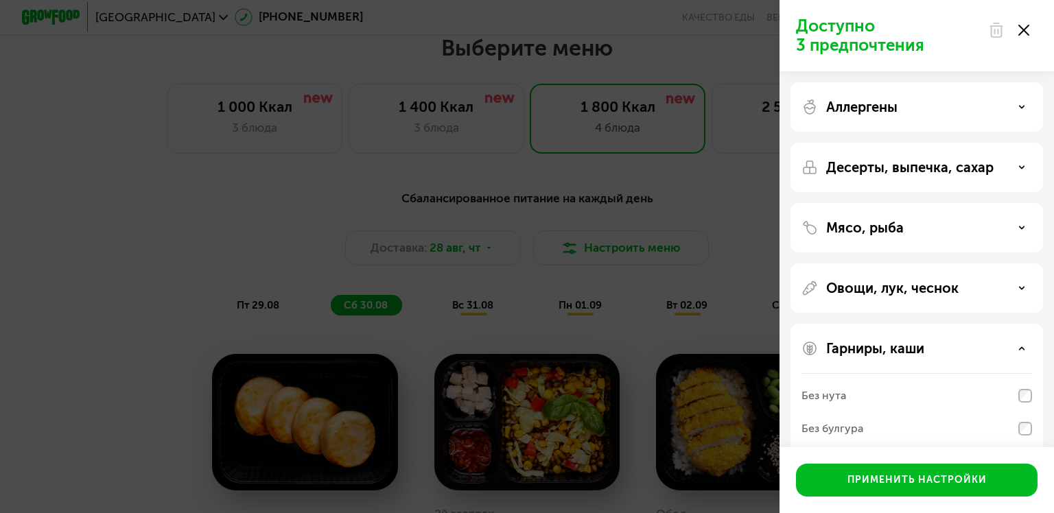
click at [1018, 348] on icon at bounding box center [1021, 348] width 7 height 7
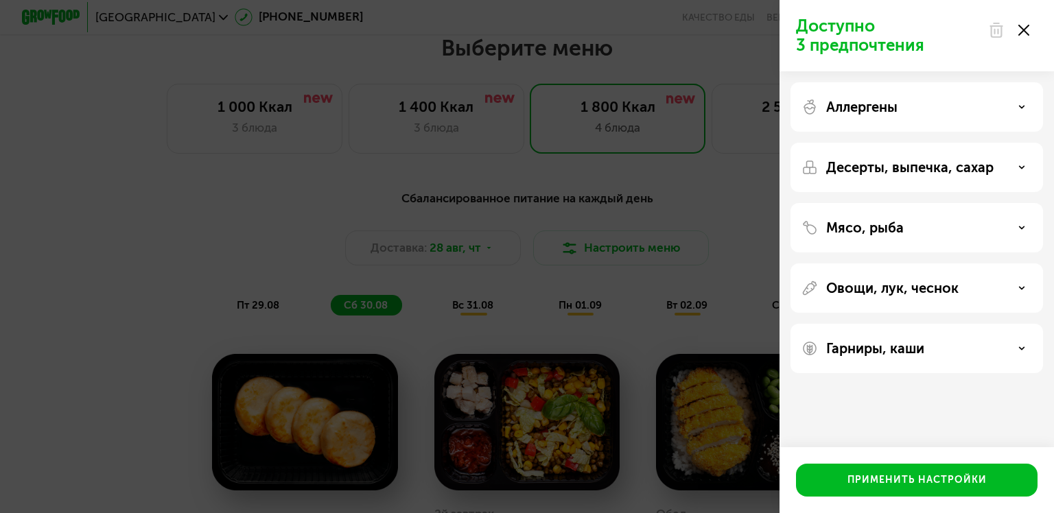
click at [1021, 30] on icon at bounding box center [1023, 30] width 11 height 11
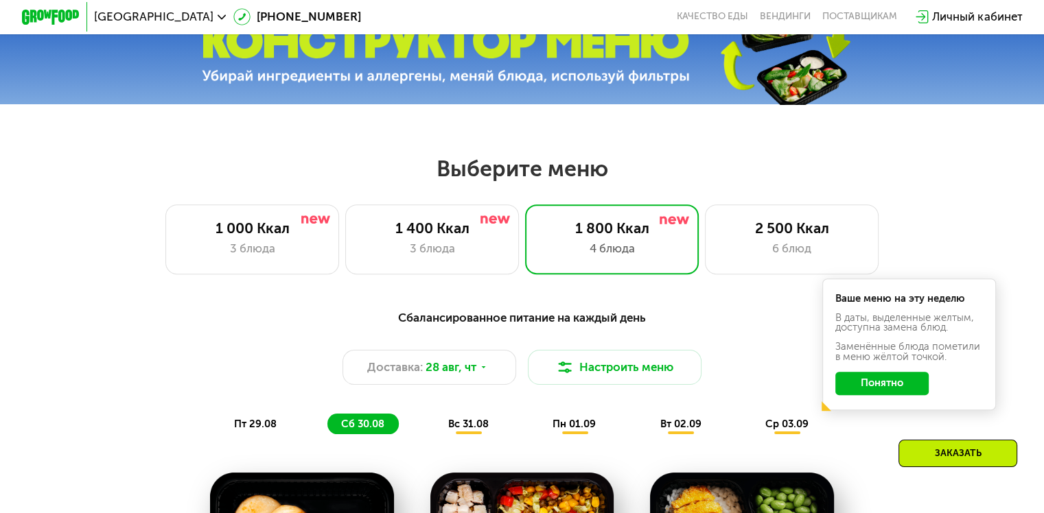
scroll to position [549, 0]
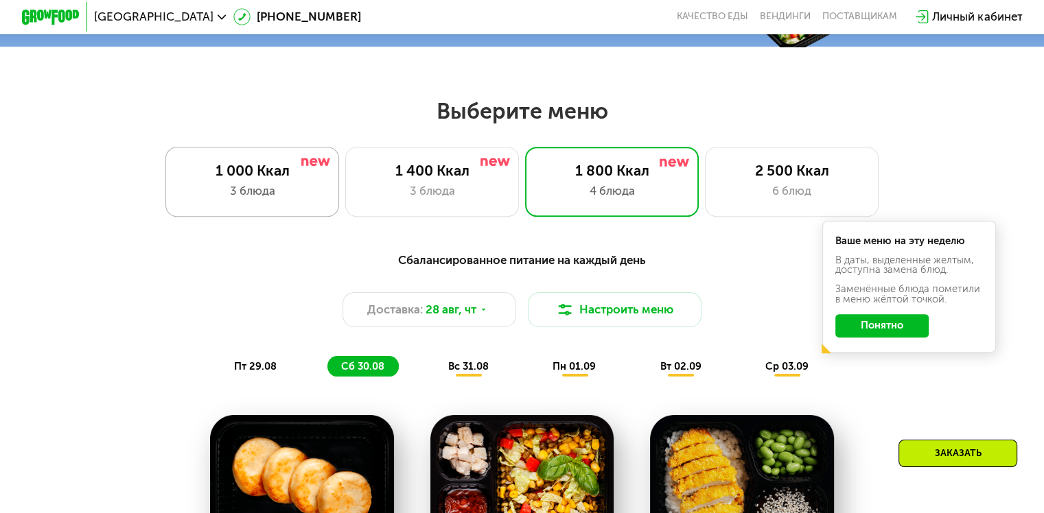
click at [246, 175] on div "1 000 Ккал" at bounding box center [251, 170] width 143 height 17
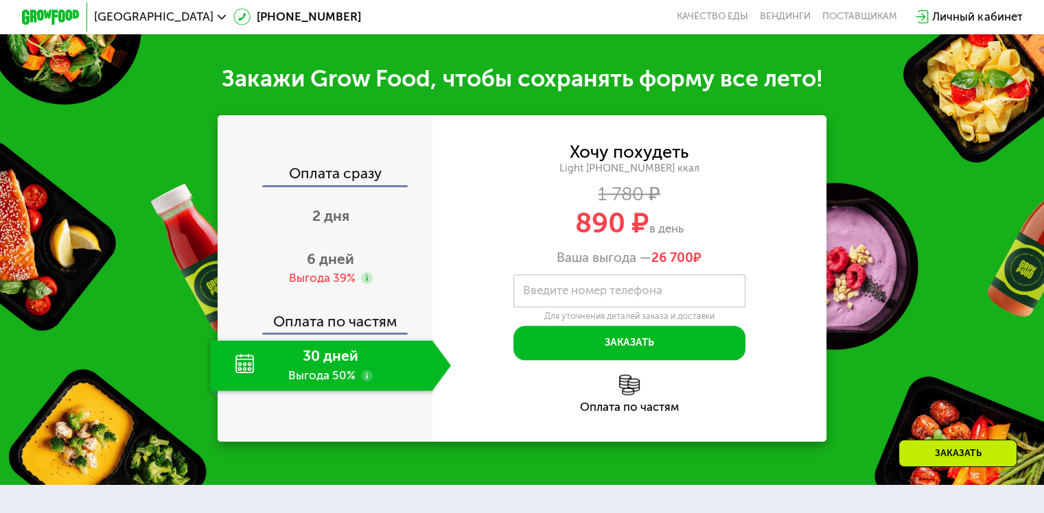
scroll to position [1441, 0]
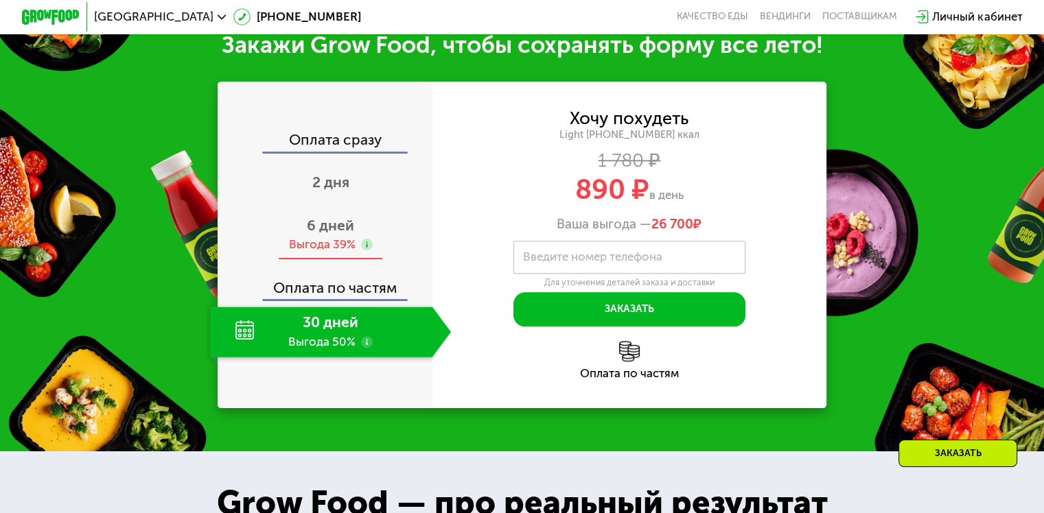
click at [329, 252] on div "Выгода 39%" at bounding box center [321, 245] width 67 height 16
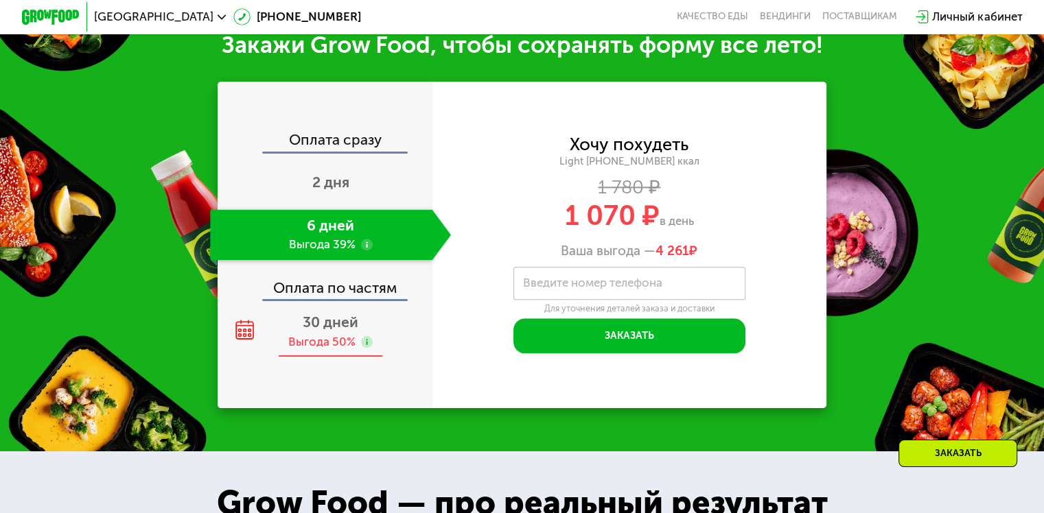
click at [325, 331] on span "30 дней" at bounding box center [331, 322] width 56 height 17
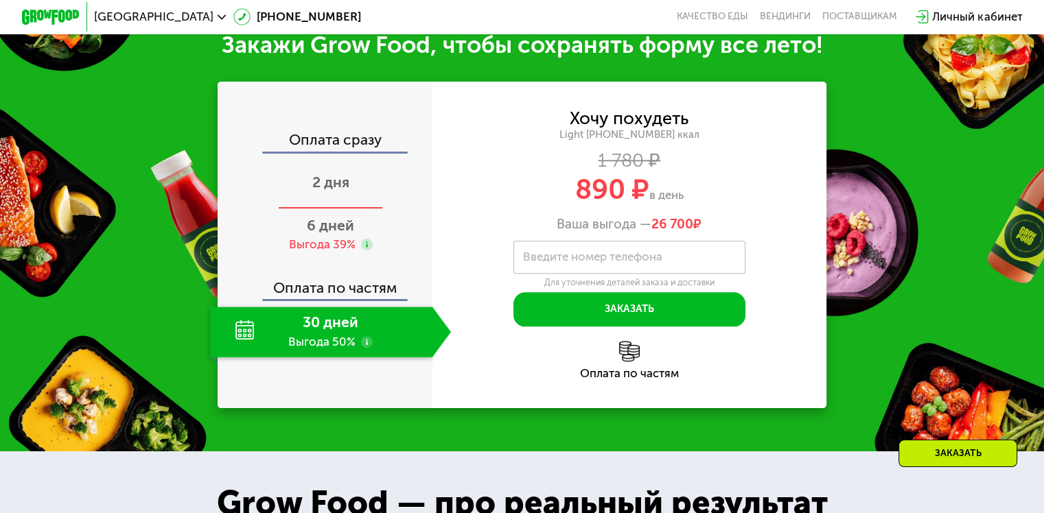
click at [328, 191] on span "2 дня" at bounding box center [330, 182] width 37 height 17
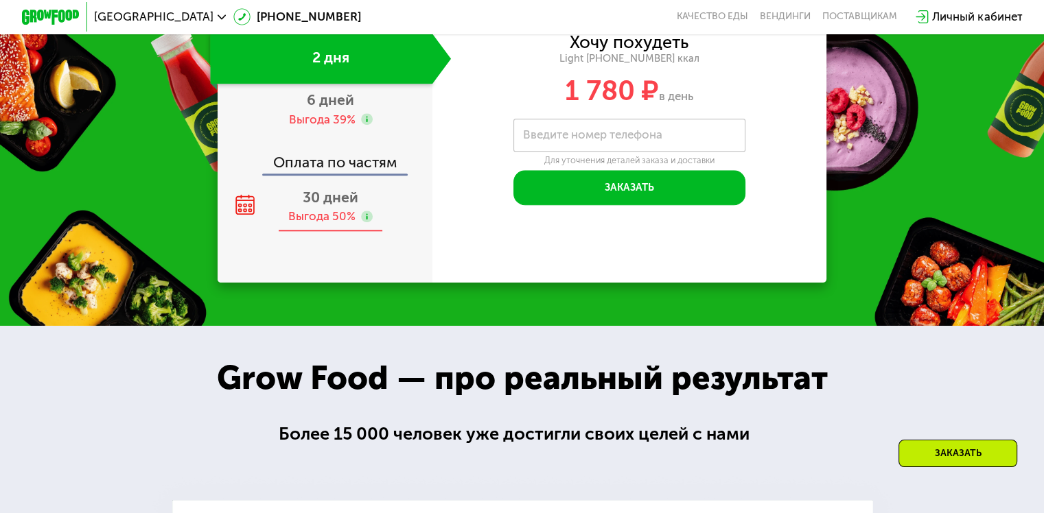
click at [311, 224] on div "Выгода 50%" at bounding box center [321, 217] width 67 height 16
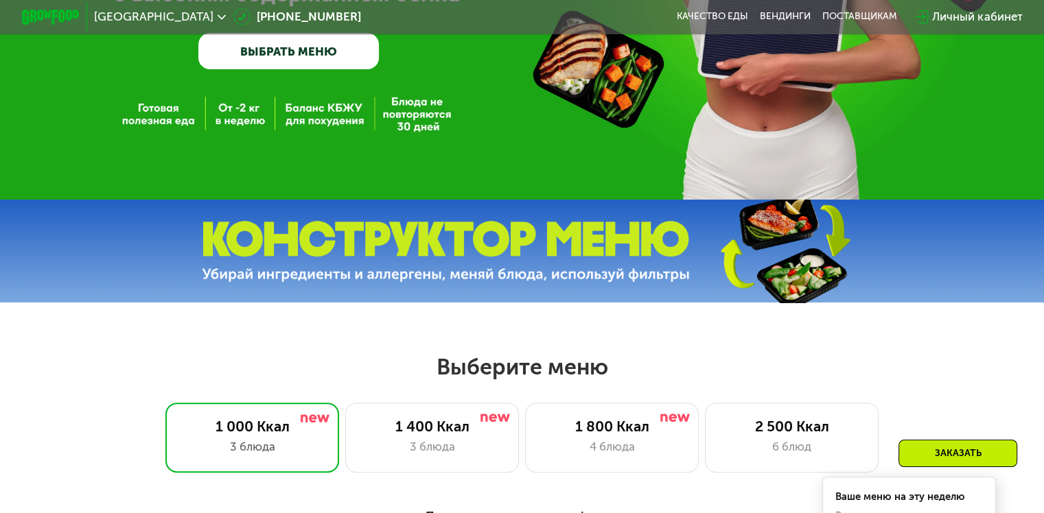
scroll to position [412, 0]
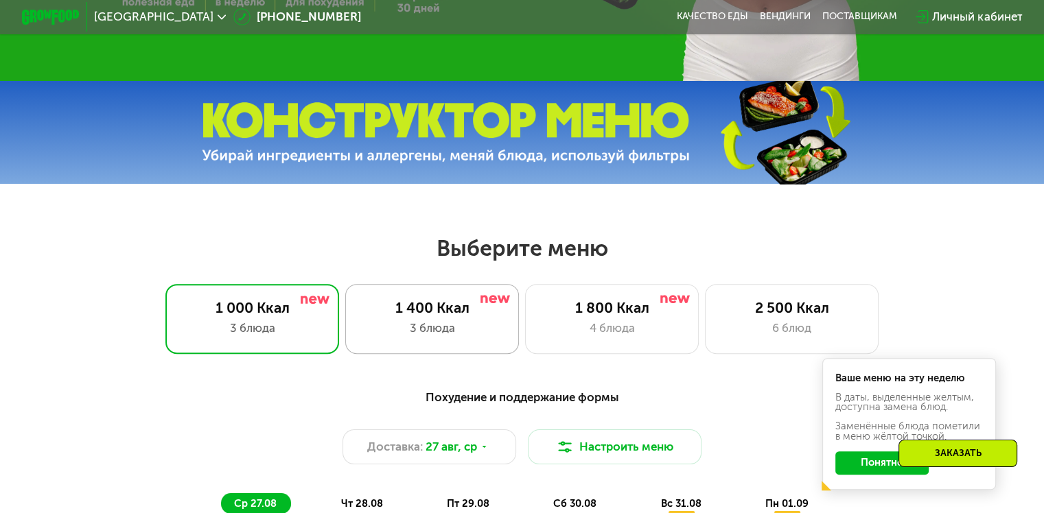
click at [428, 316] on div "1 400 Ккал" at bounding box center [431, 307] width 143 height 17
drag, startPoint x: 612, startPoint y: 318, endPoint x: 480, endPoint y: 300, distance: 132.9
click at [613, 316] on div "1 800 Ккал" at bounding box center [611, 307] width 143 height 17
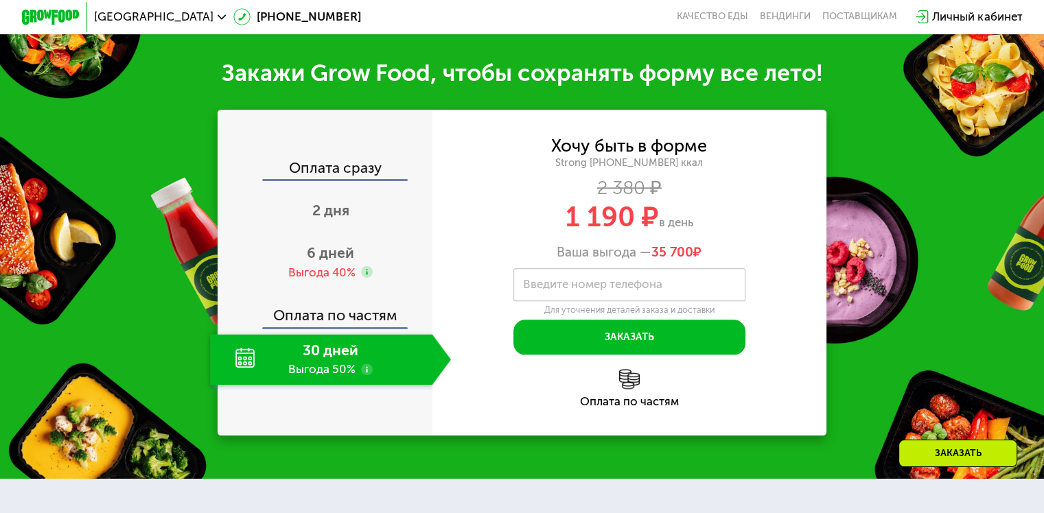
scroll to position [1509, 0]
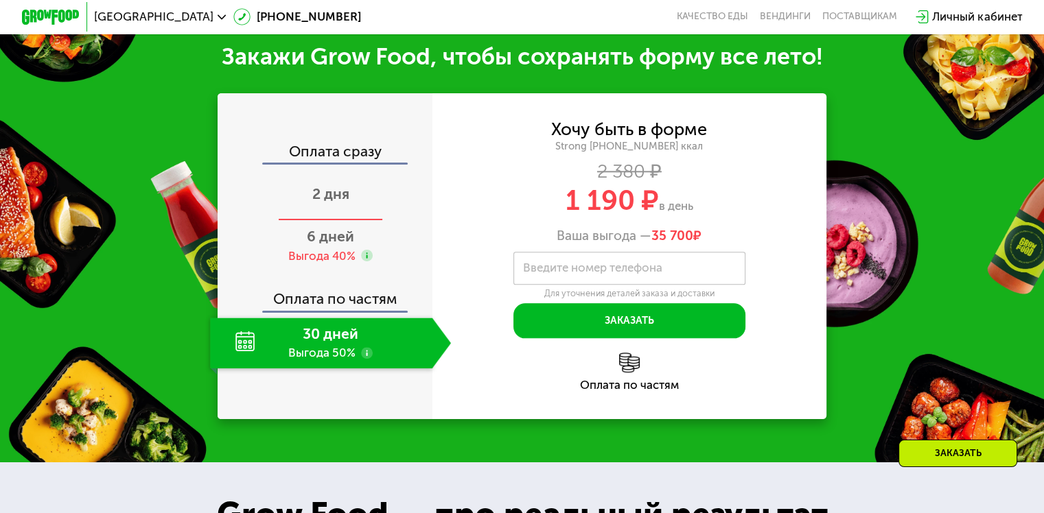
click at [343, 202] on span "2 дня" at bounding box center [330, 193] width 37 height 17
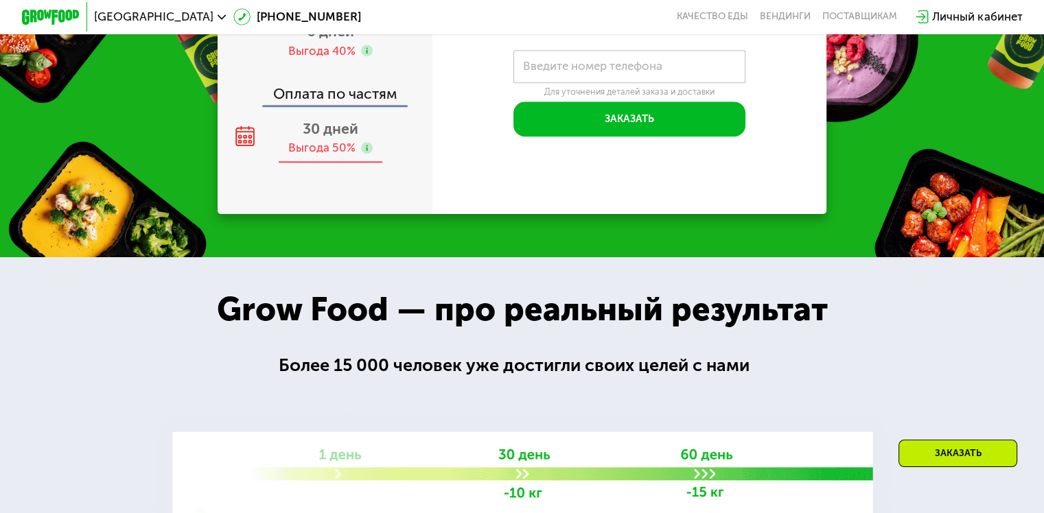
click at [329, 137] on span "30 дней" at bounding box center [331, 128] width 56 height 17
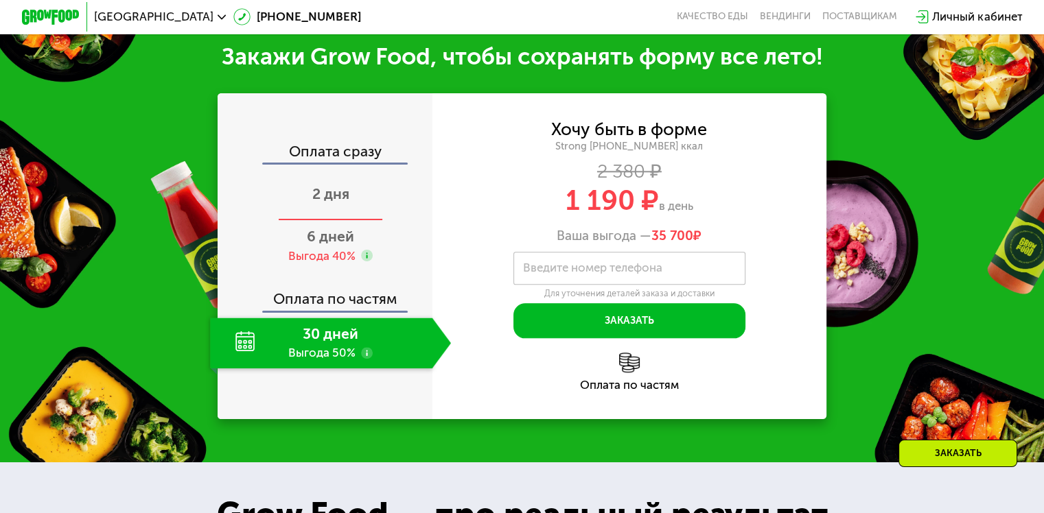
click at [344, 202] on span "2 дня" at bounding box center [330, 193] width 37 height 17
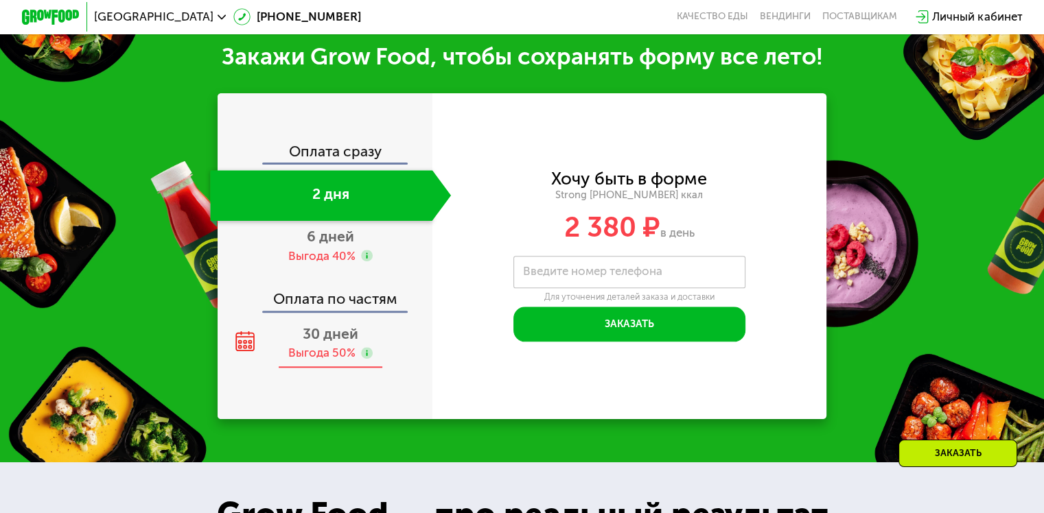
click at [316, 368] on div "30 дней Выгода 50%" at bounding box center [330, 343] width 241 height 51
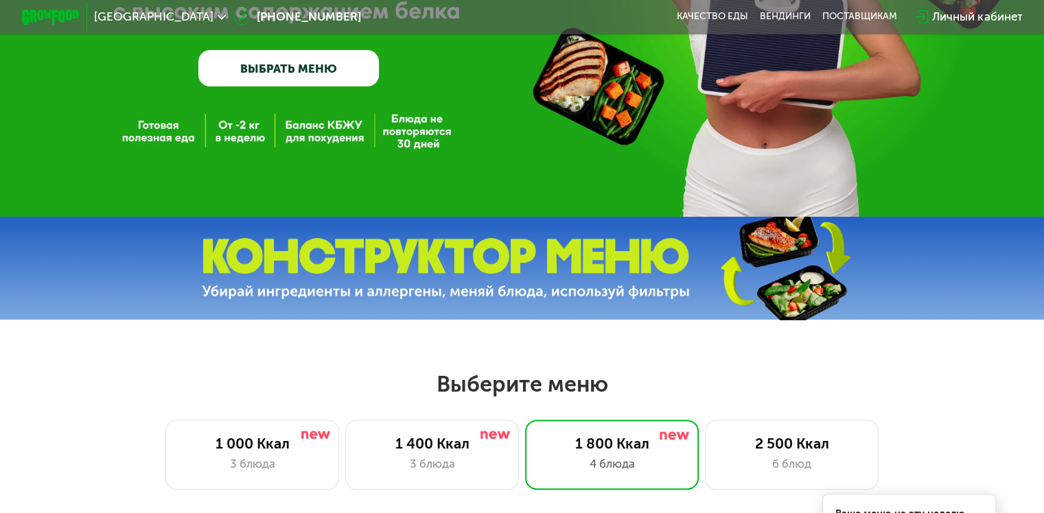
scroll to position [0, 0]
